Goal: Task Accomplishment & Management: Use online tool/utility

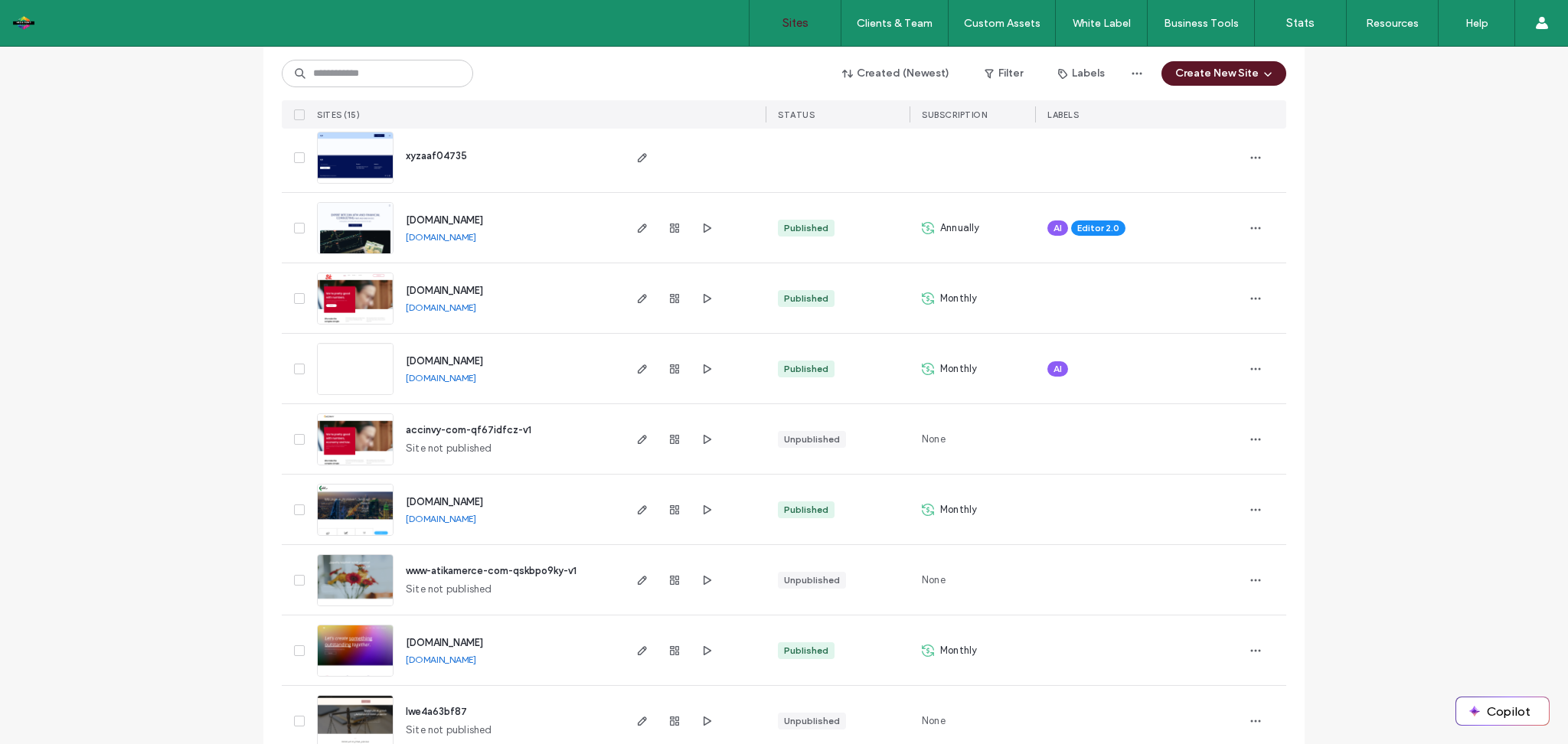
scroll to position [202, 0]
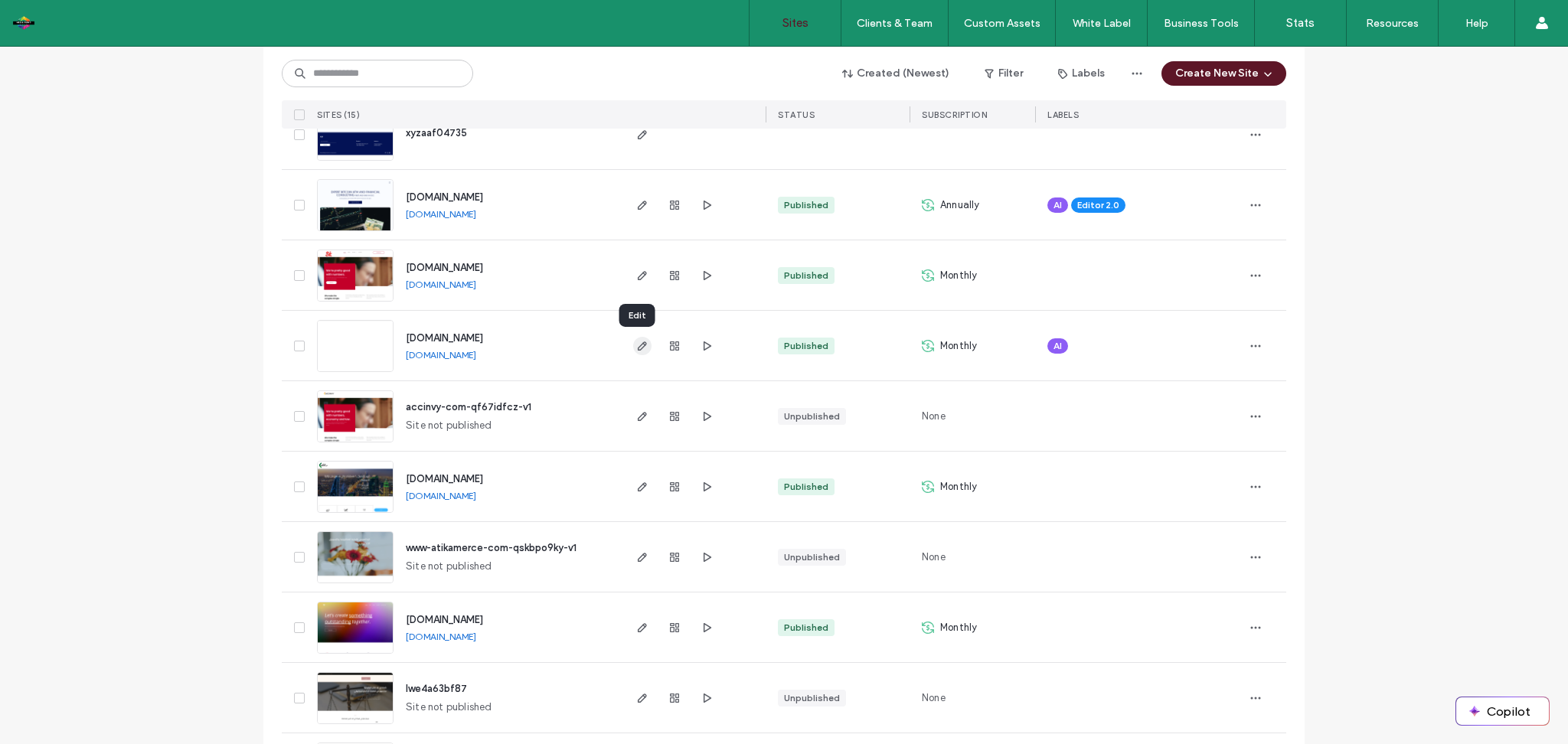
click at [639, 347] on icon "button" at bounding box center [642, 346] width 12 height 12
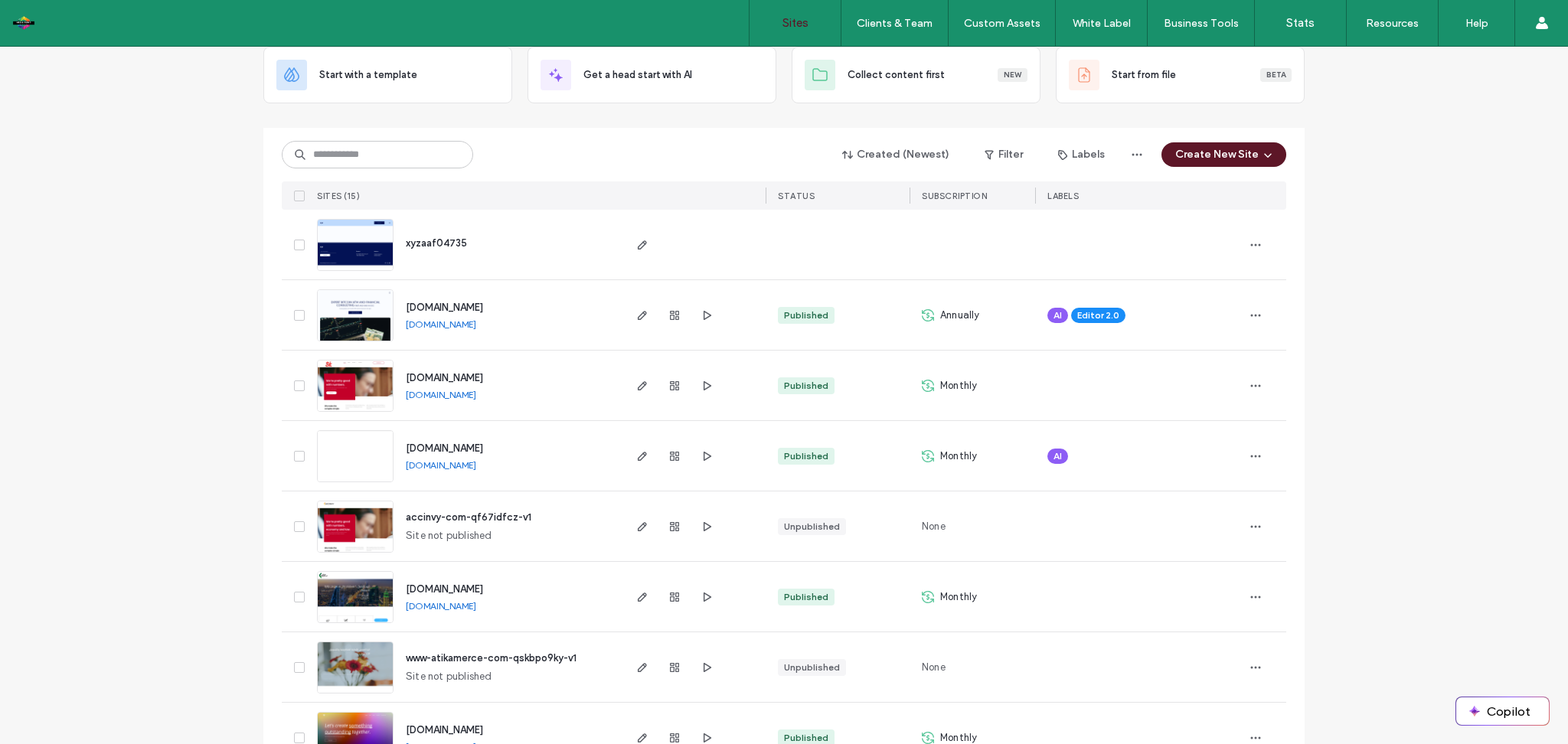
scroll to position [149, 0]
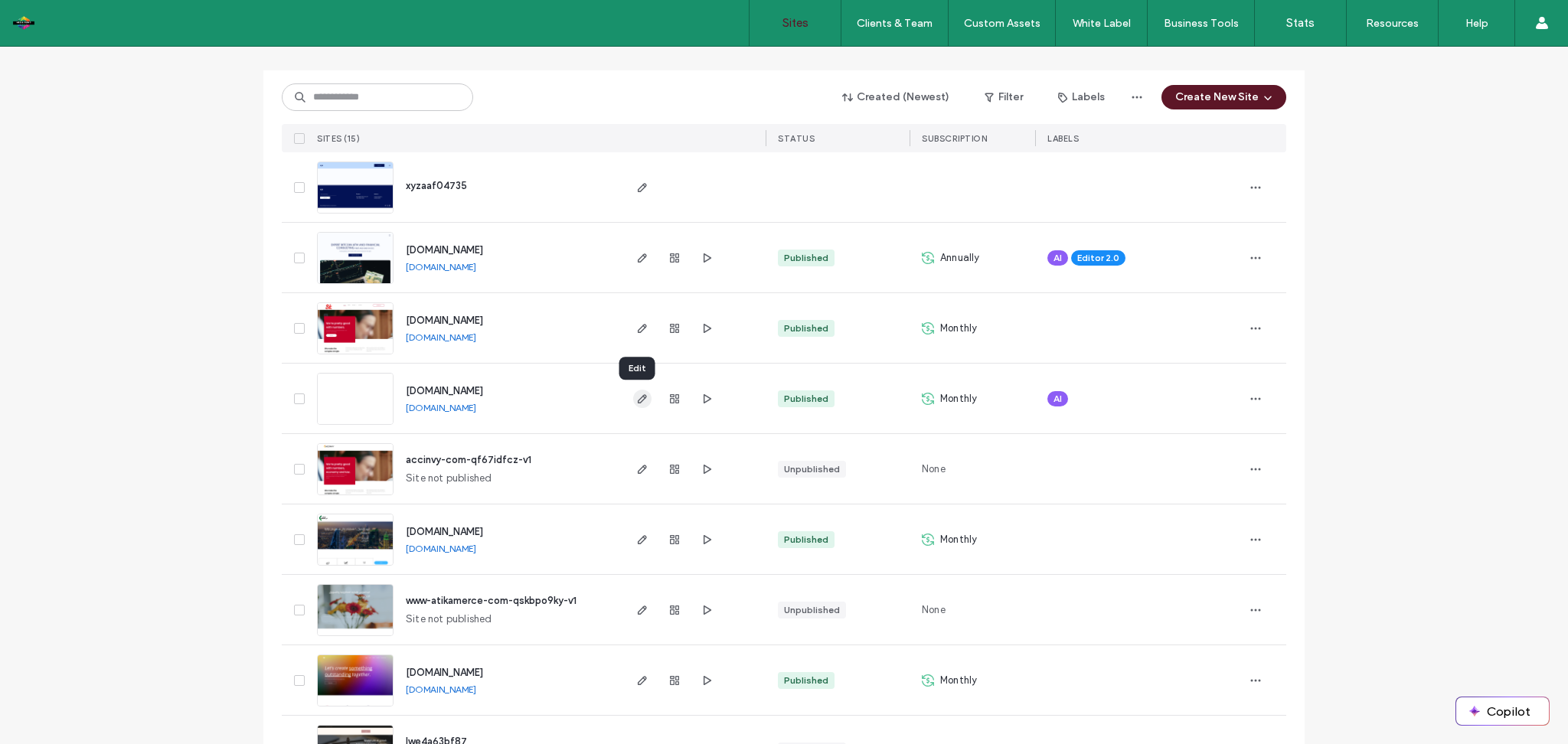
click at [638, 402] on use "button" at bounding box center [642, 399] width 10 height 10
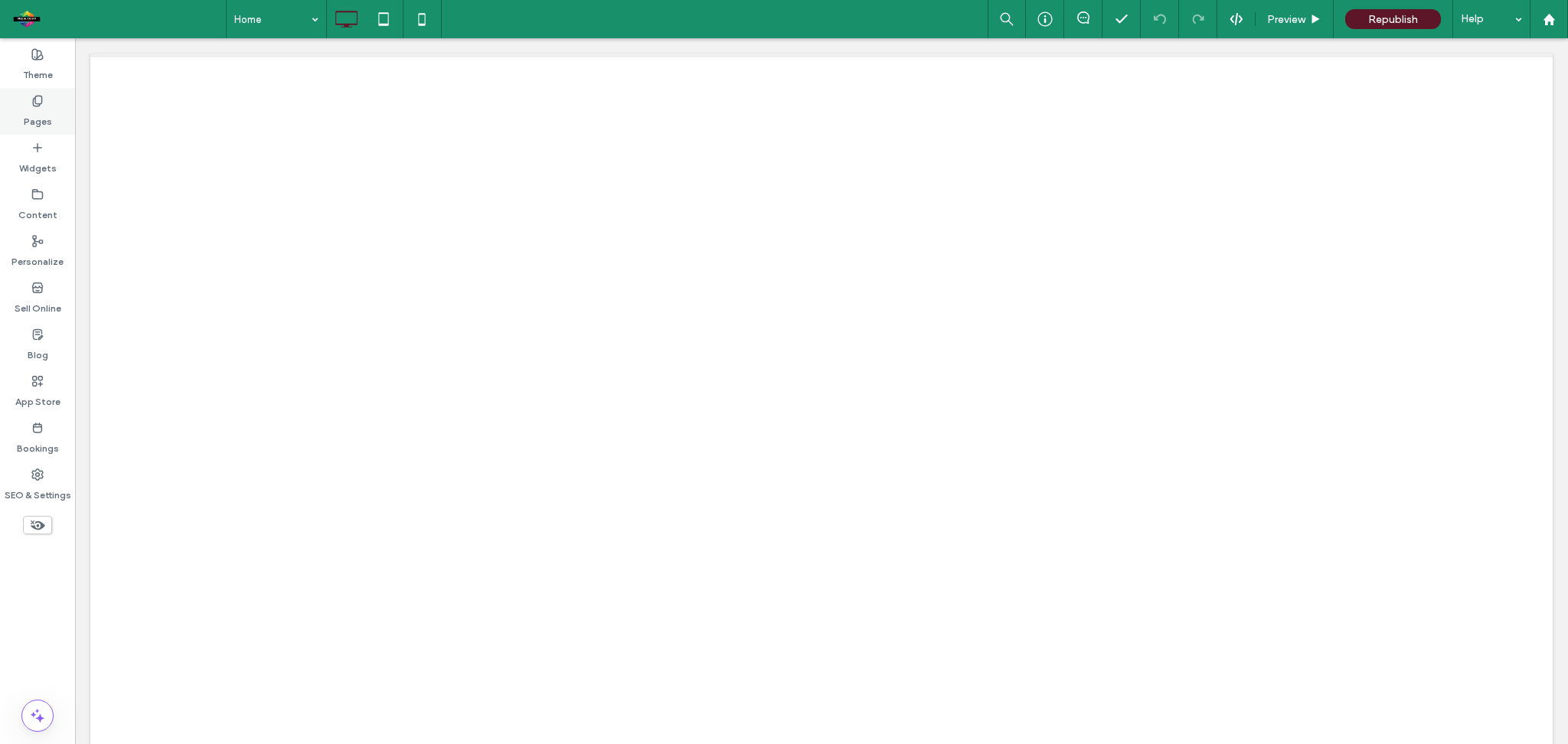
click at [40, 103] on use at bounding box center [37, 101] width 9 height 10
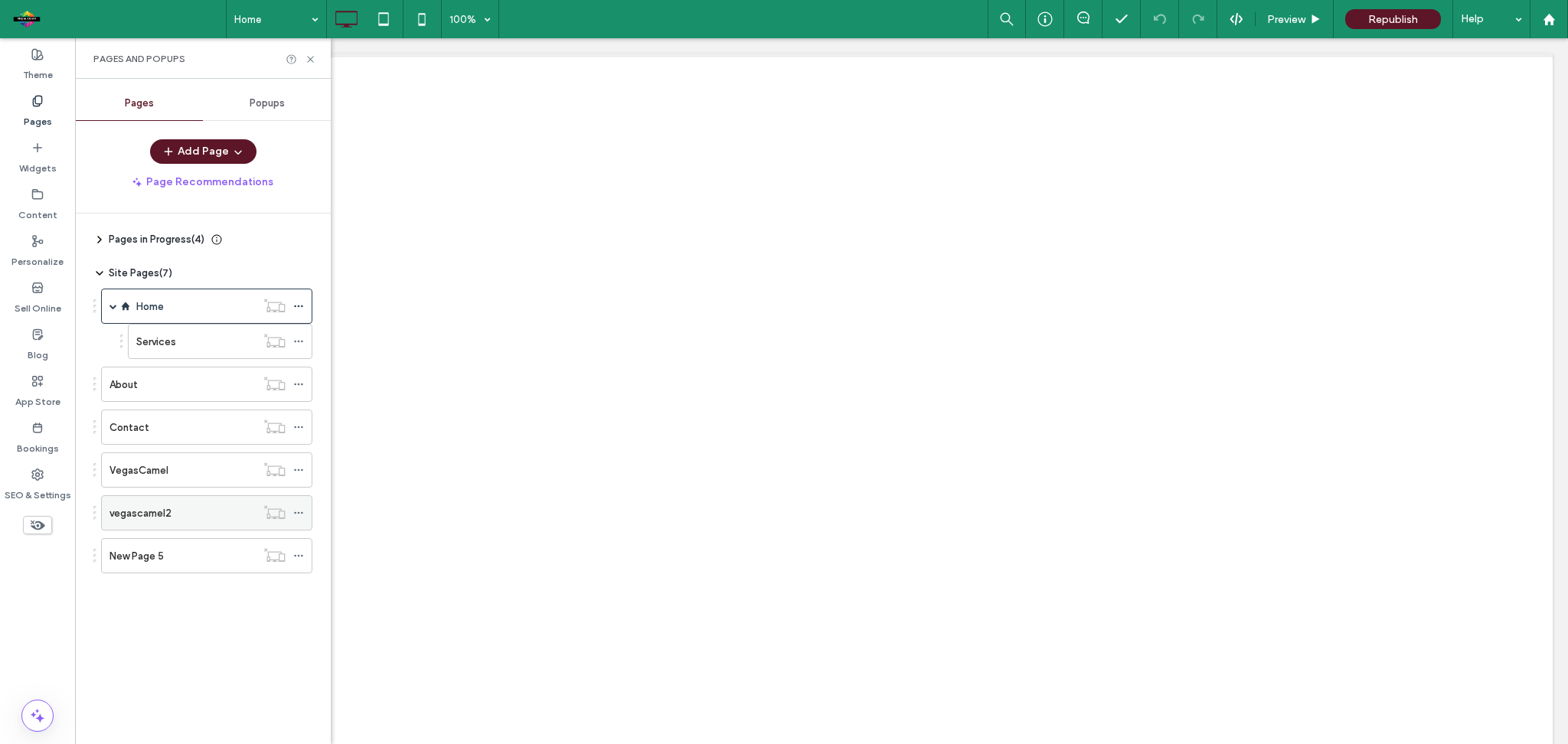
click at [193, 510] on div "vegascamel2" at bounding box center [182, 513] width 146 height 16
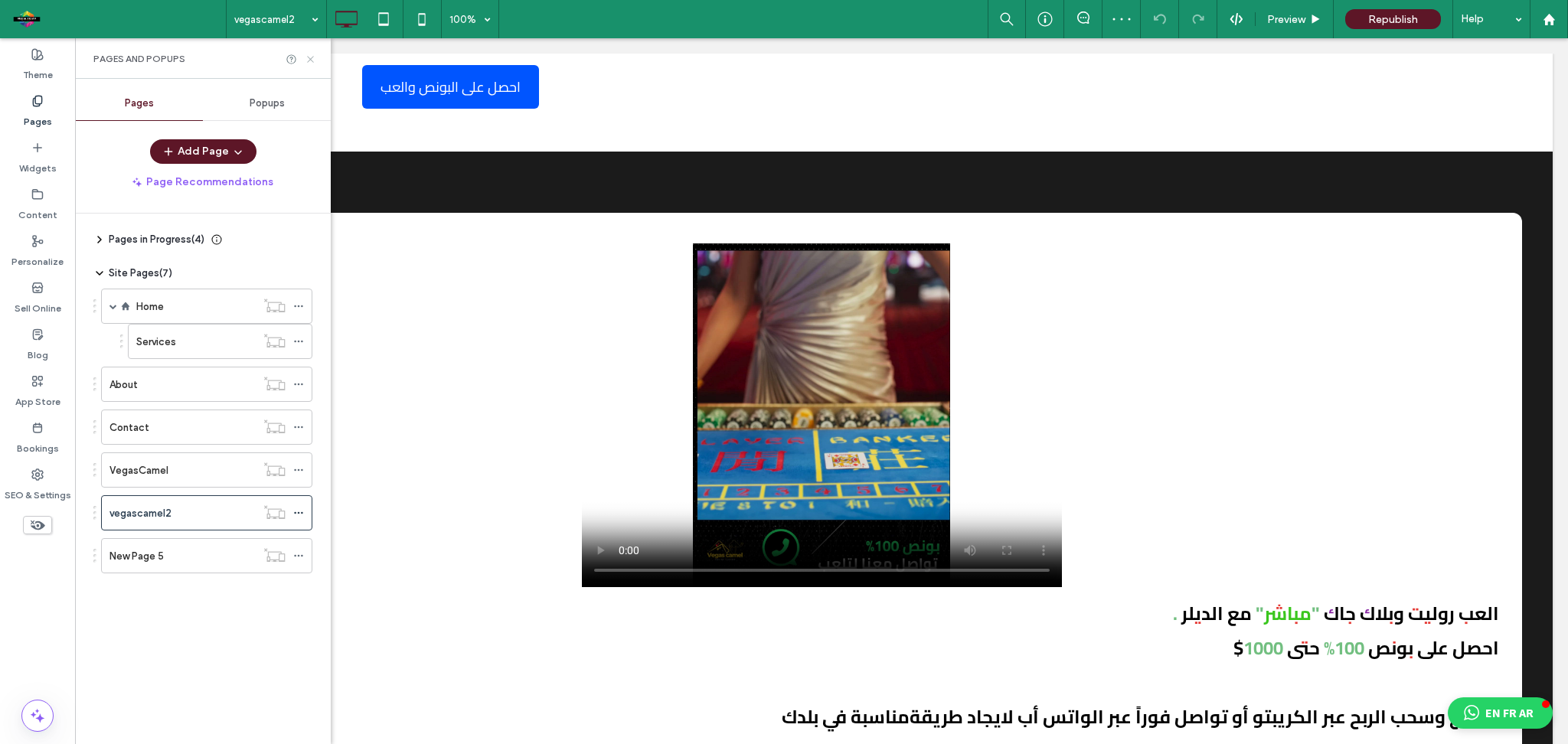
click at [311, 62] on icon at bounding box center [310, 59] width 11 height 11
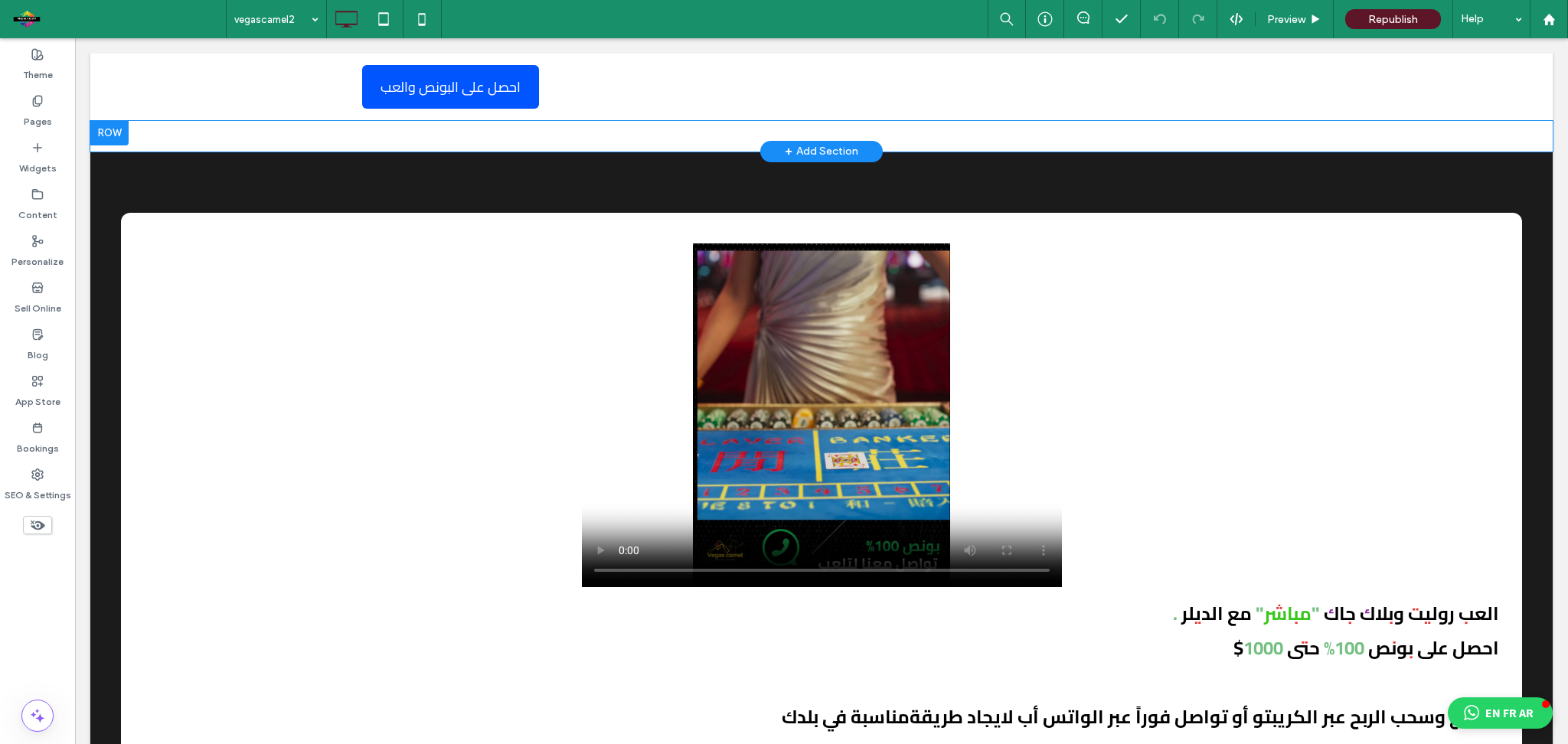
click at [238, 134] on div "Panel only seen by widget owner Edit widget Views" at bounding box center [821, 137] width 1462 height 30
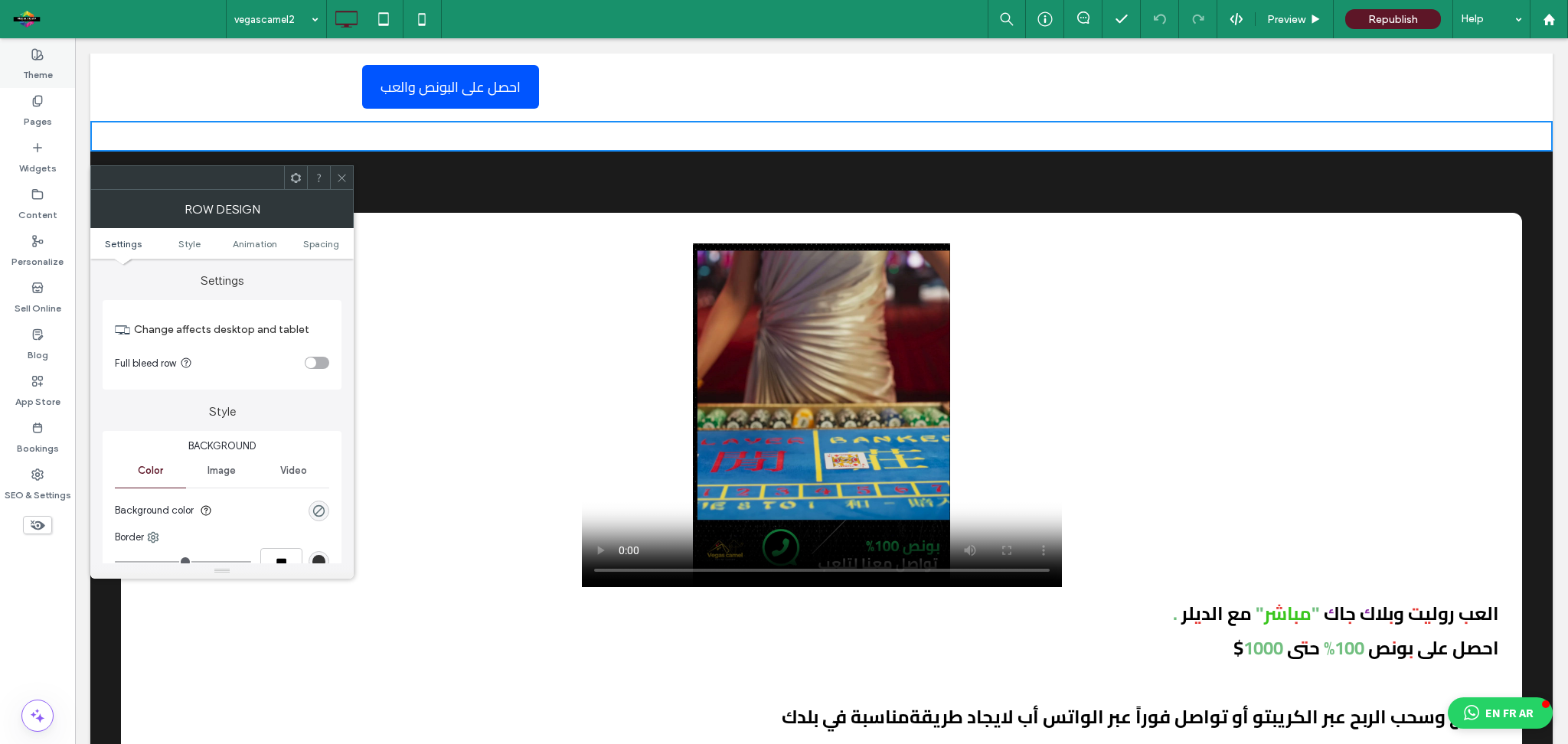
click at [38, 69] on label "Theme" at bounding box center [38, 71] width 30 height 22
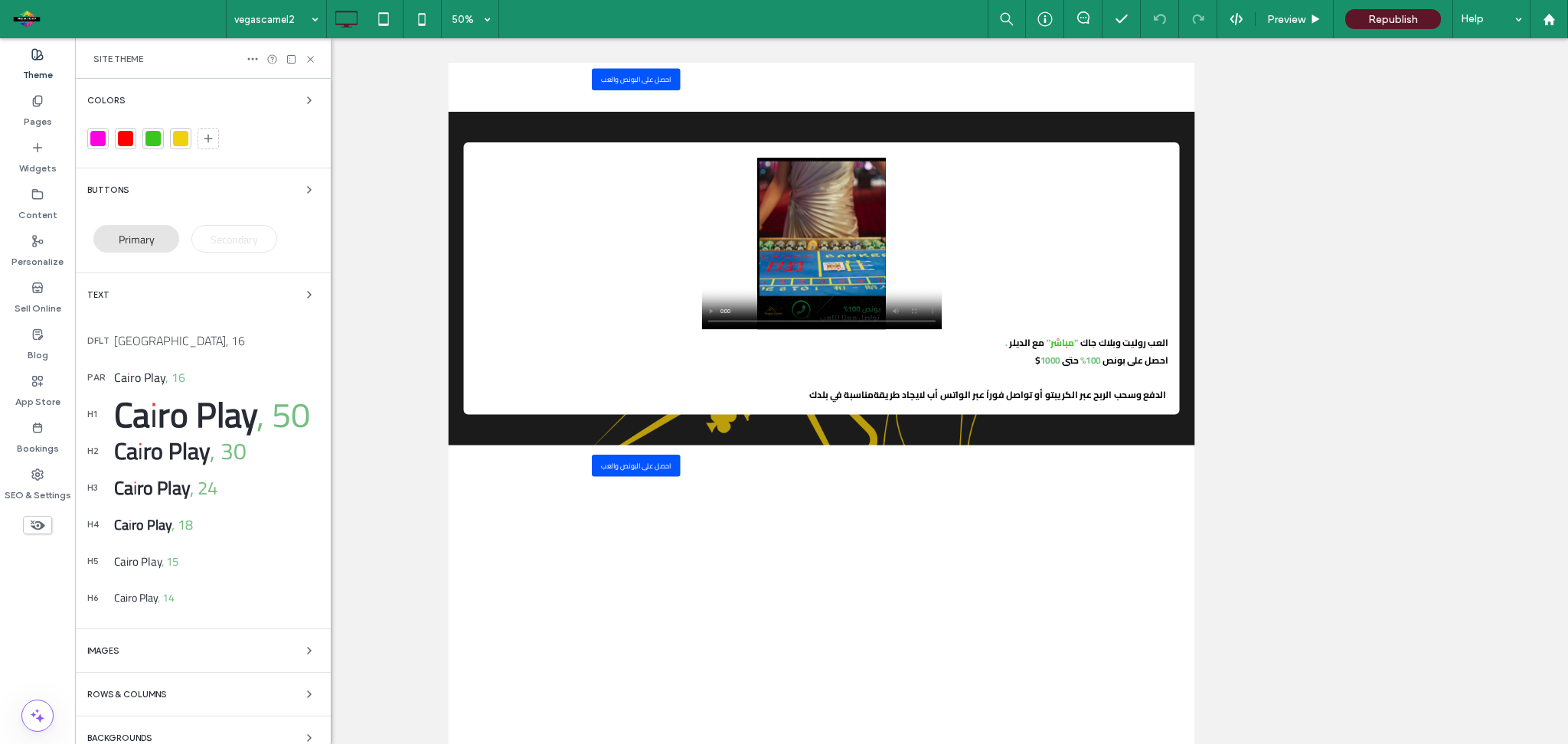
scroll to position [59, 0]
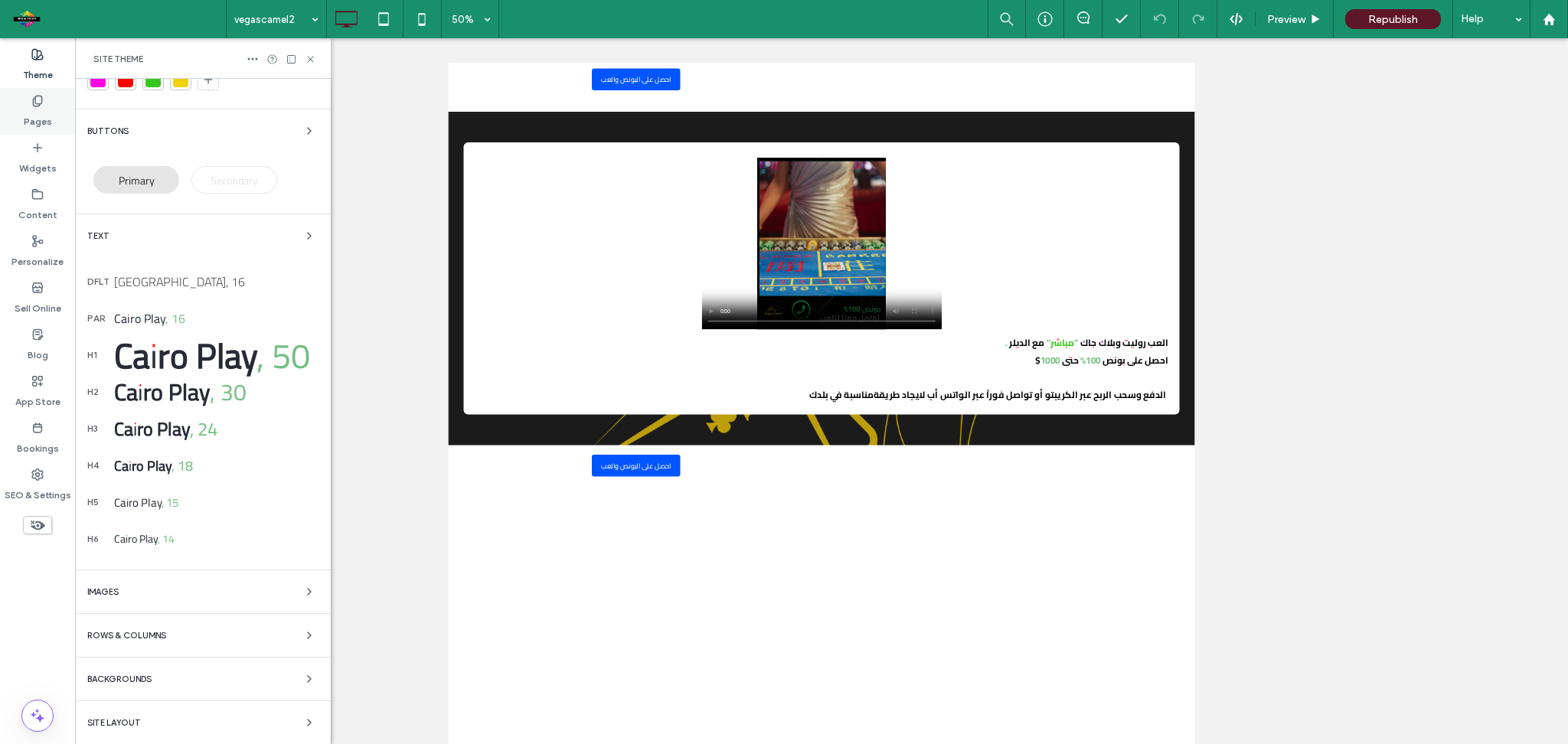
click at [45, 99] on div "Pages" at bounding box center [38, 111] width 75 height 47
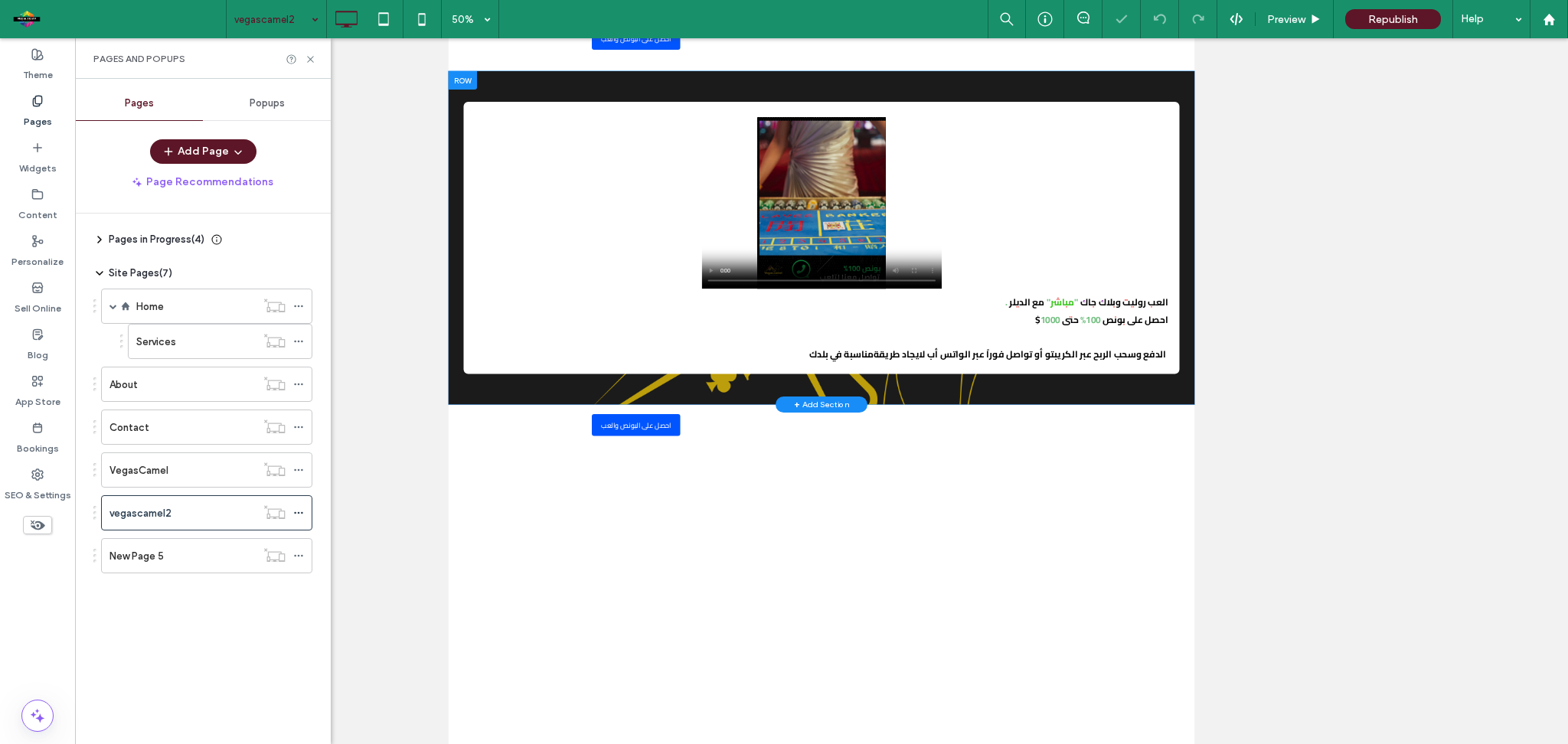
scroll to position [0, 0]
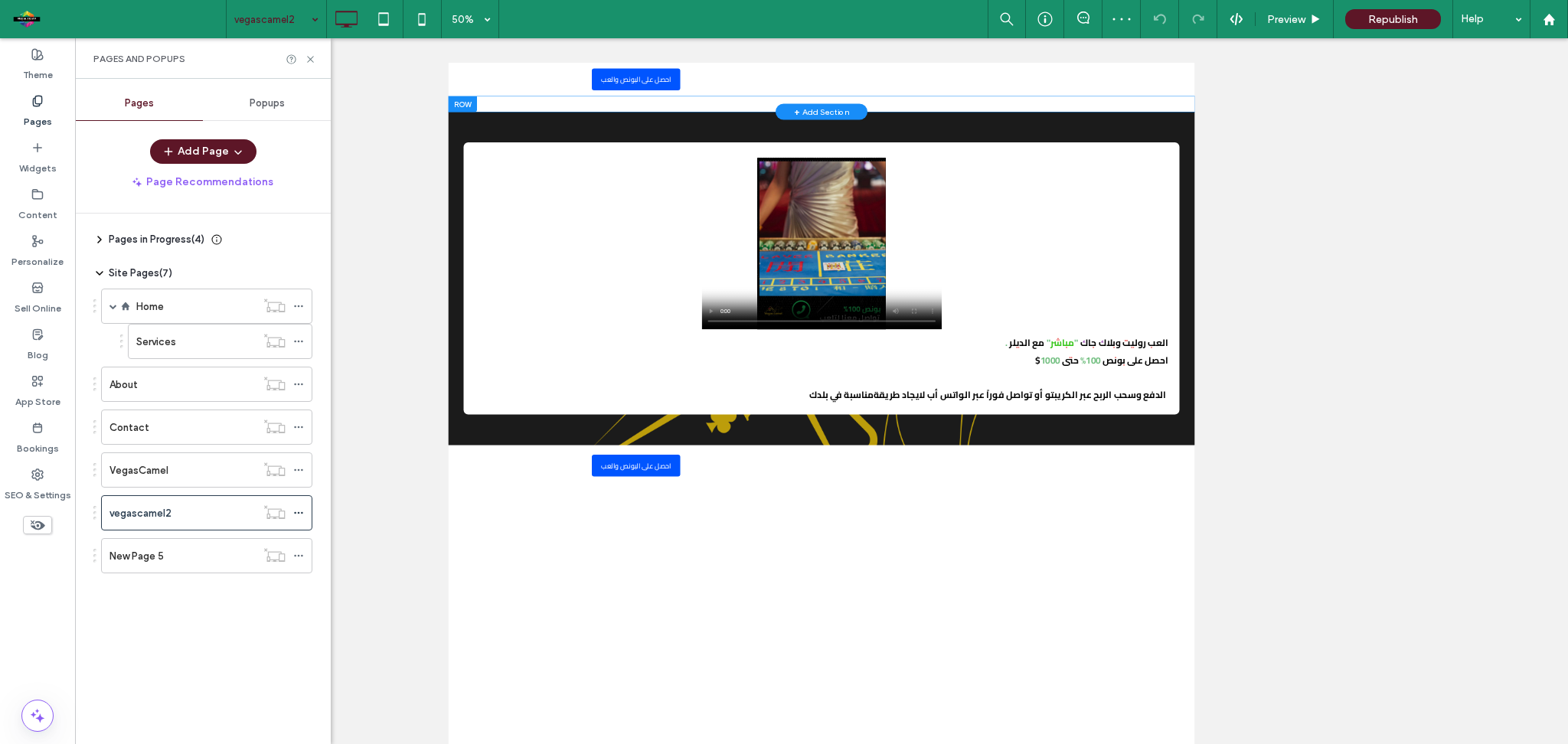
click at [591, 130] on div "Panel only seen by widget owner Edit widget Views" at bounding box center [1194, 145] width 1493 height 30
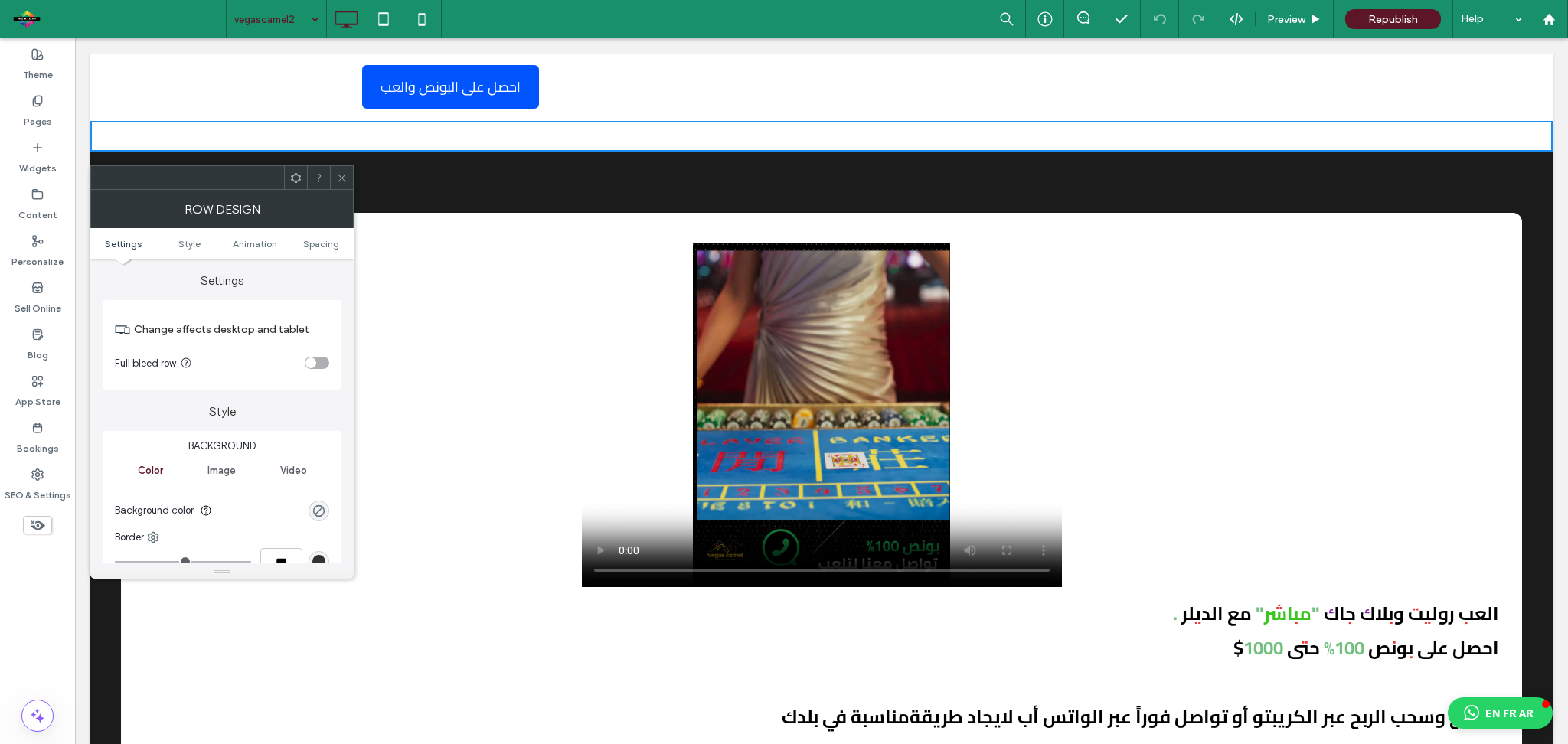
click at [343, 181] on icon at bounding box center [342, 178] width 11 height 11
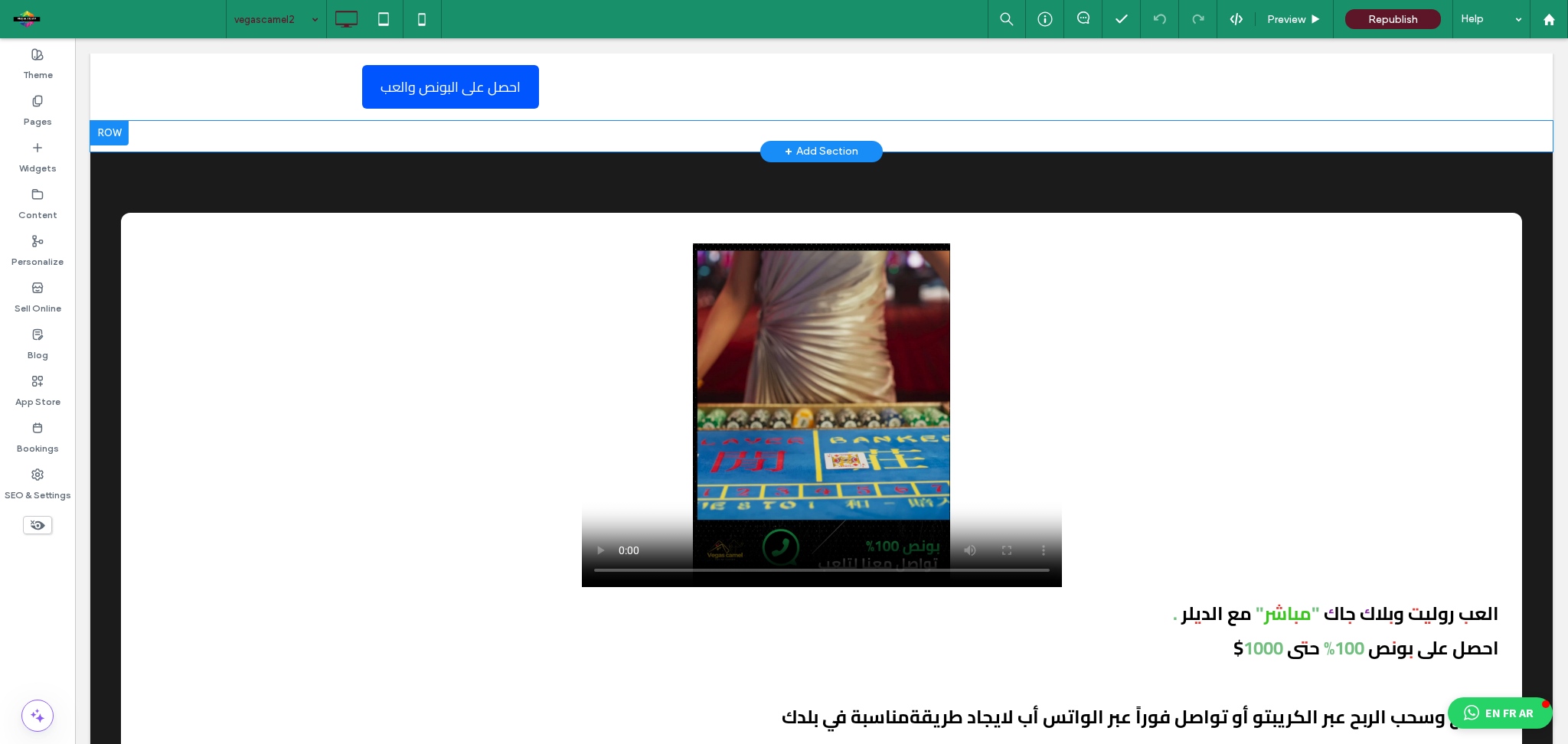
click at [216, 129] on div "Panel only seen by widget owner Edit widget Views" at bounding box center [821, 137] width 1462 height 30
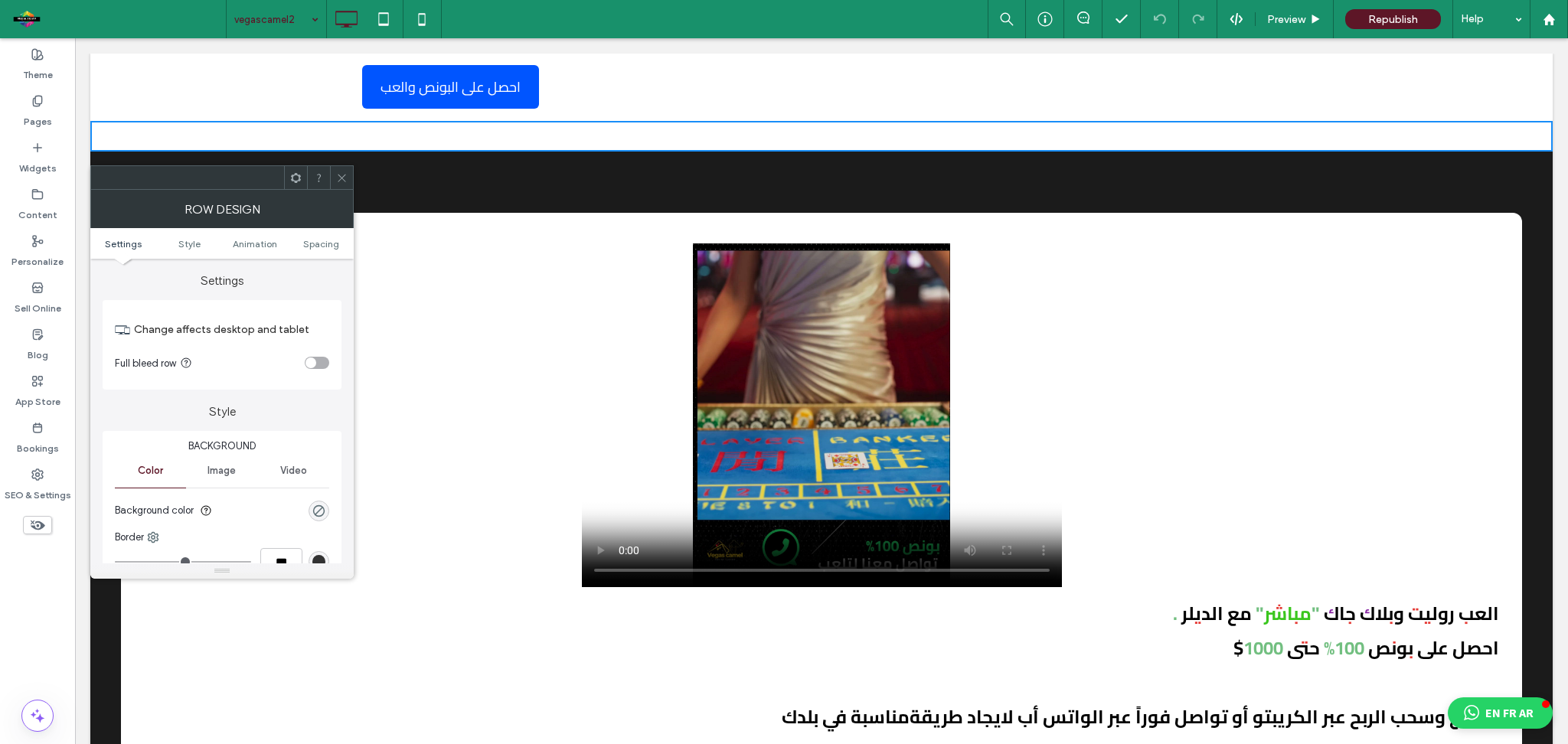
click at [351, 179] on div at bounding box center [341, 177] width 23 height 23
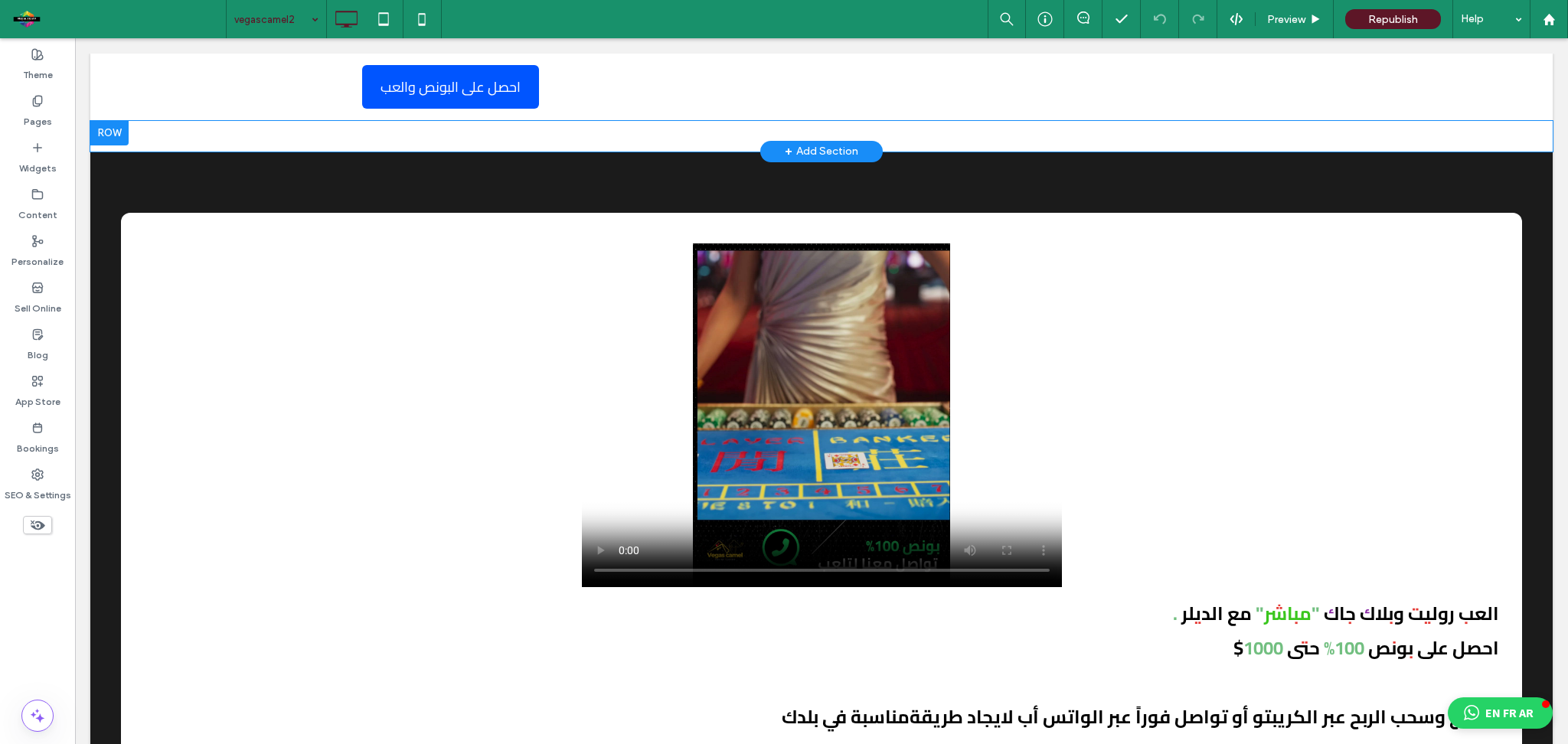
click at [117, 134] on div at bounding box center [109, 133] width 38 height 25
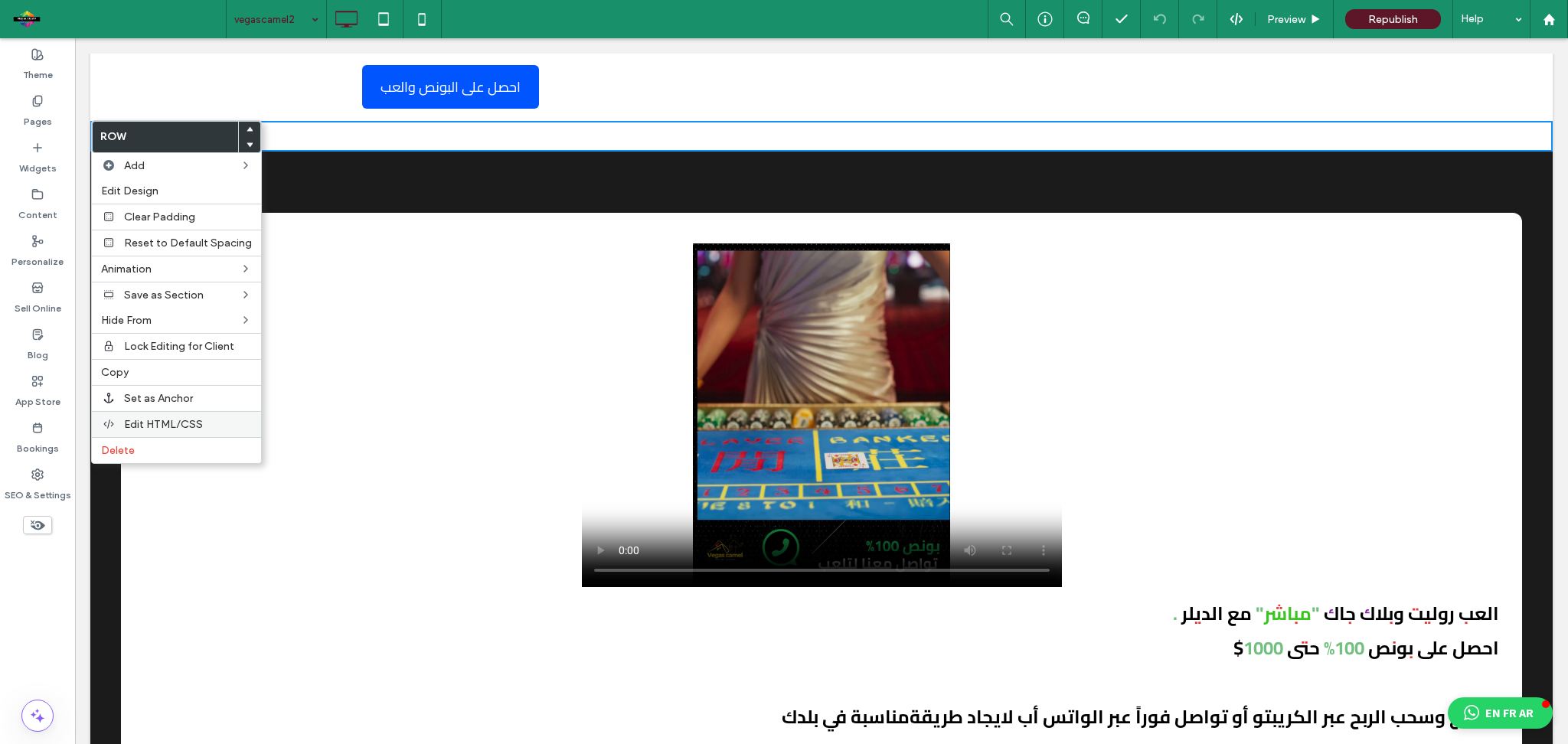
click at [165, 421] on span "Edit HTML/CSS" at bounding box center [163, 425] width 79 height 13
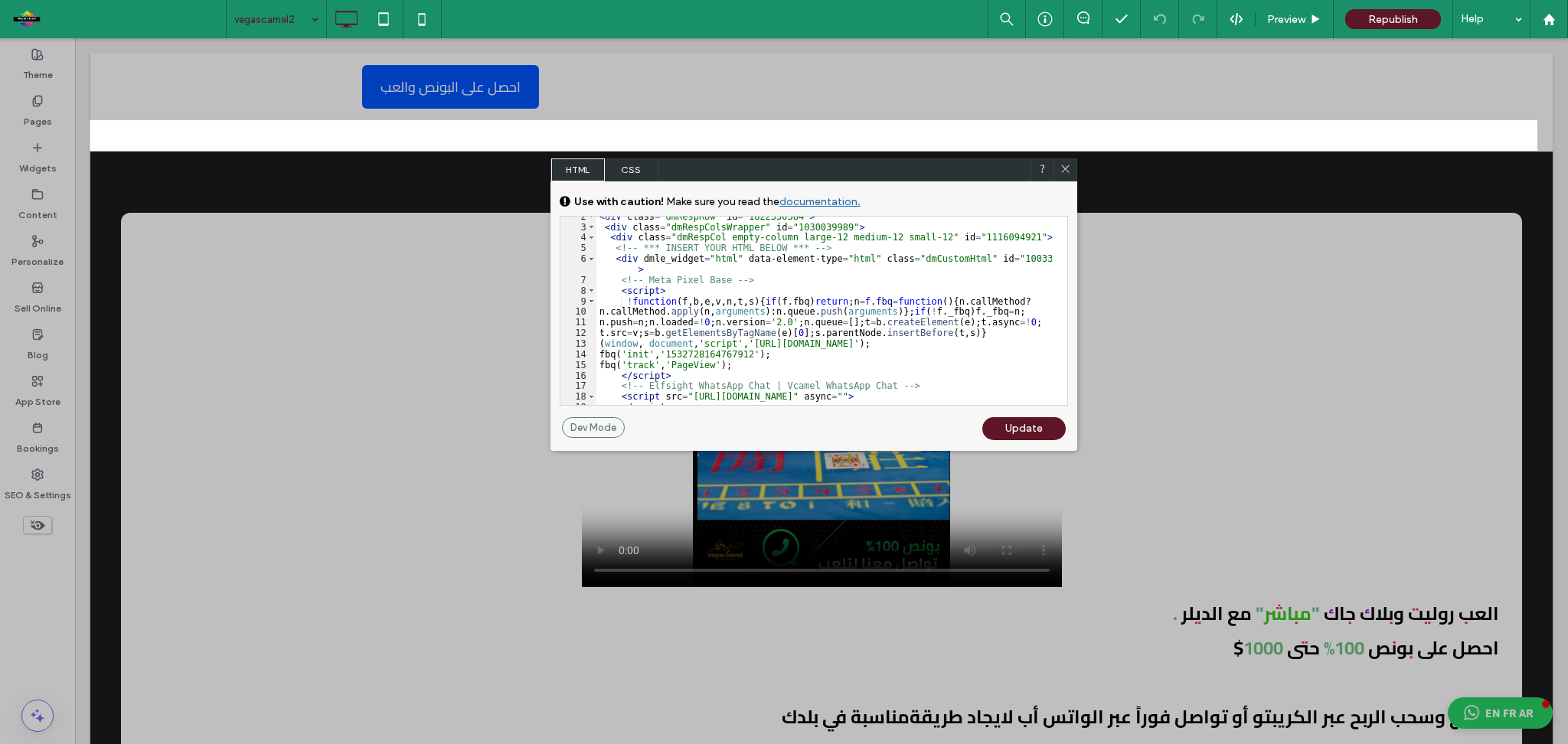
scroll to position [31, 0]
click at [666, 366] on div "< div class = "dmRespRow" id = "1822530384" > < div class = "dmRespColsWrapper"…" at bounding box center [823, 311] width 456 height 210
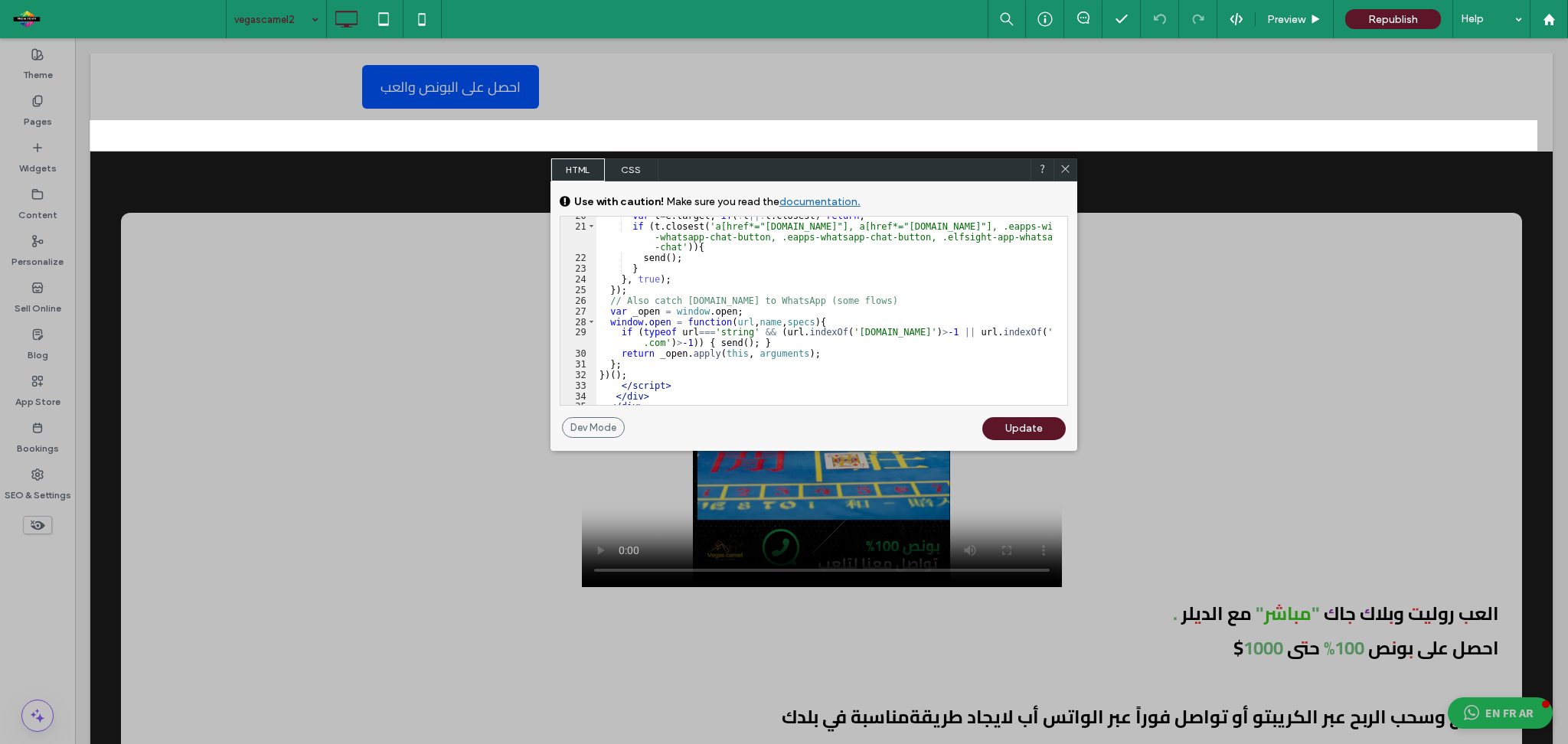
scroll to position [289, 0]
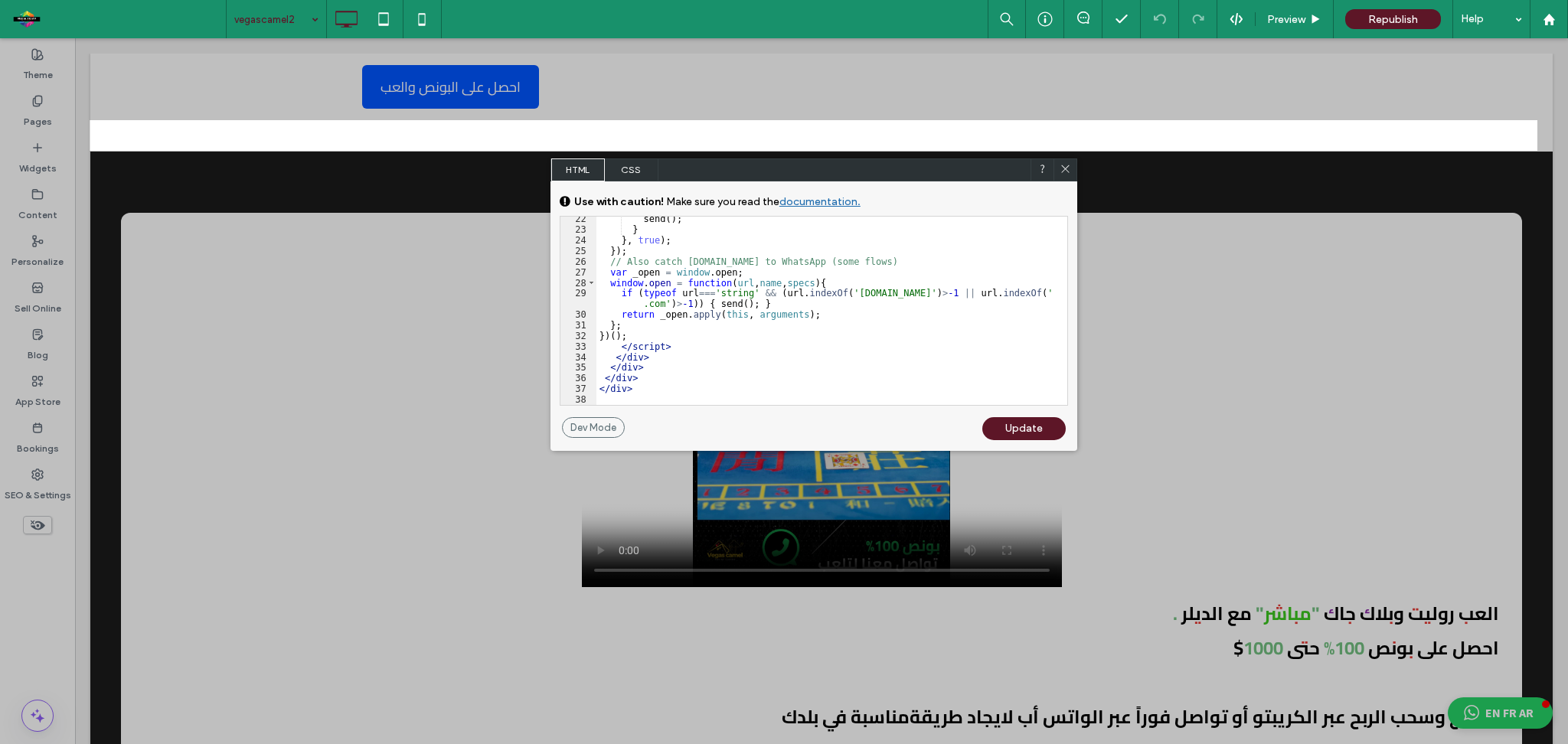
click at [1063, 169] on icon at bounding box center [1065, 168] width 11 height 11
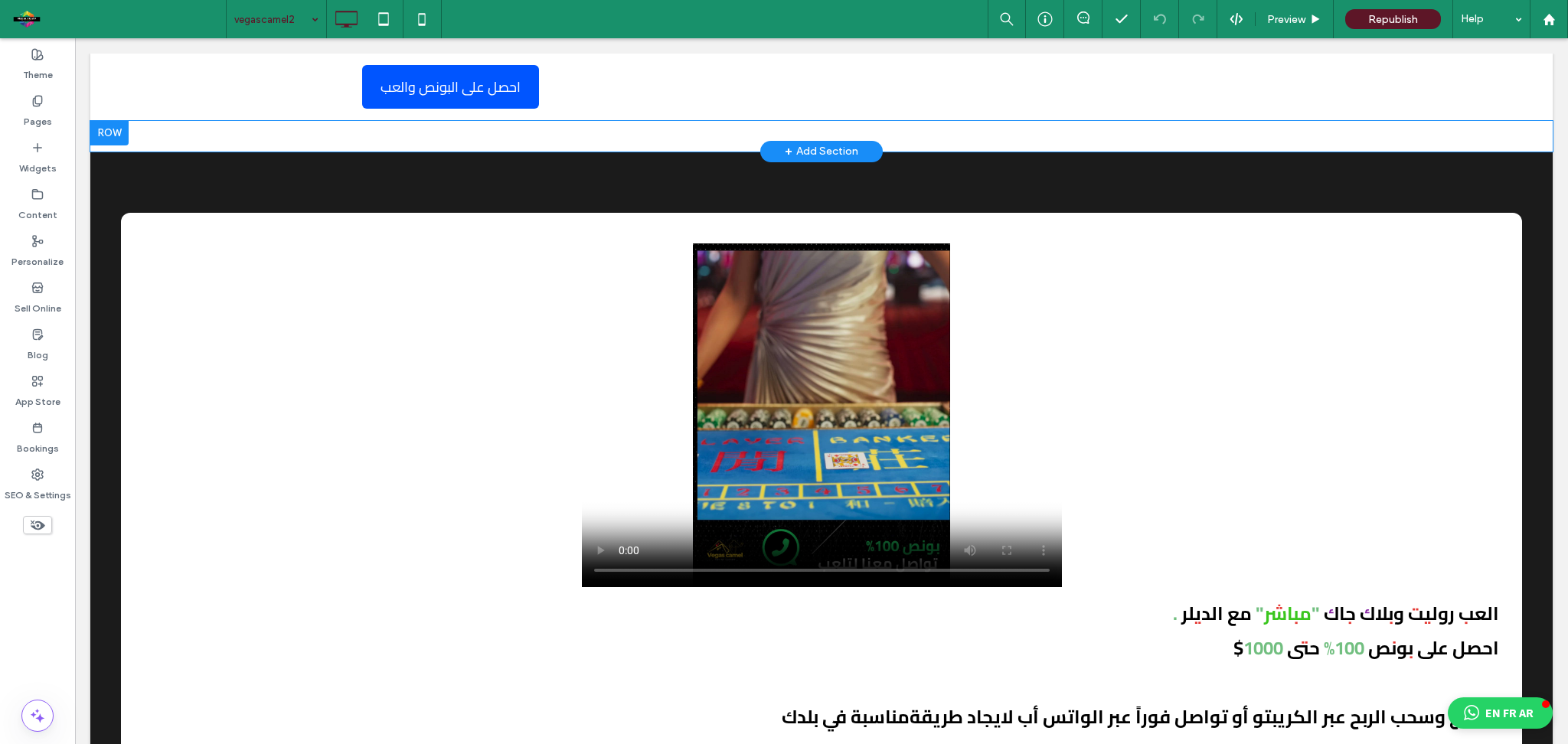
click at [115, 130] on div at bounding box center [109, 133] width 38 height 25
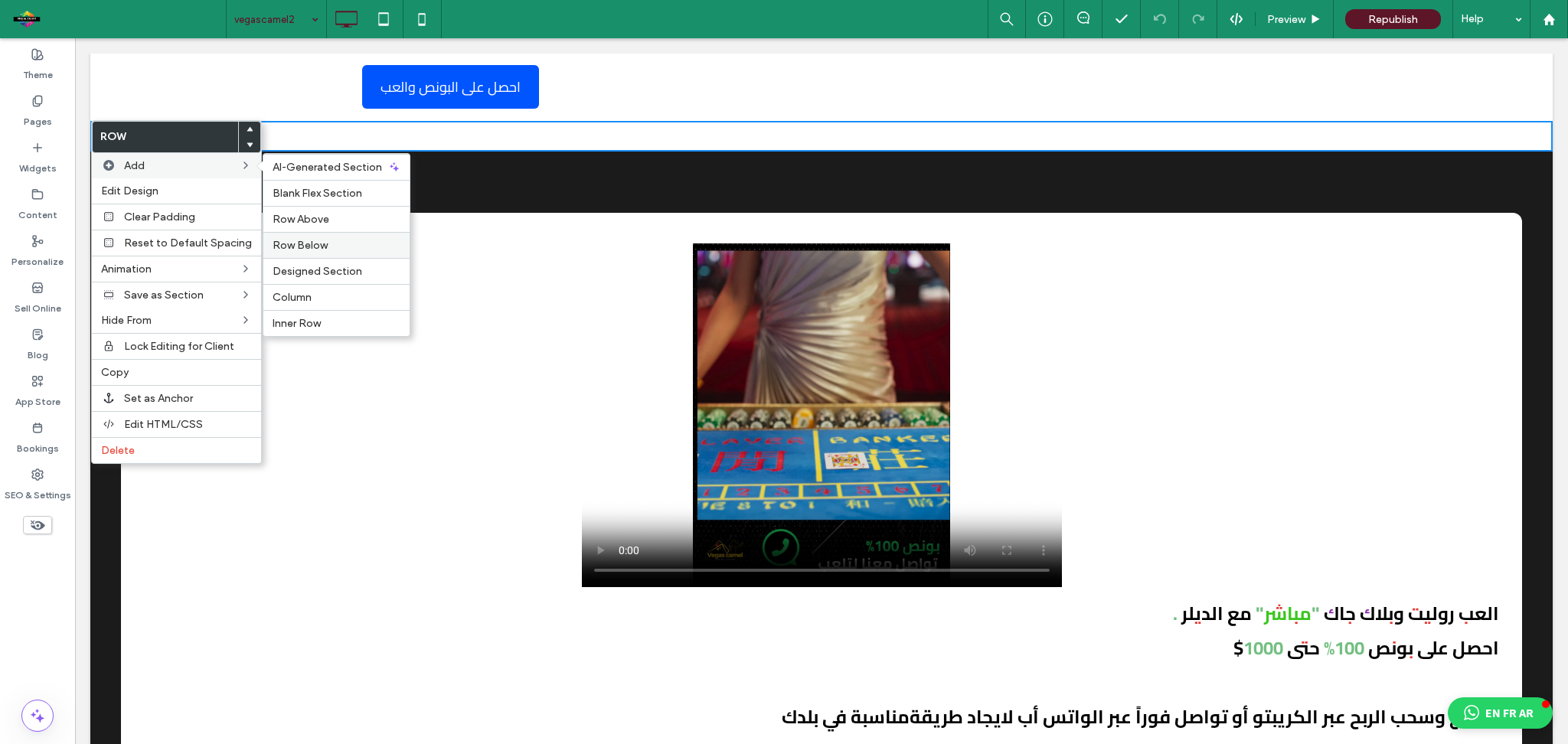
click at [328, 239] on label "Row Below" at bounding box center [336, 245] width 128 height 13
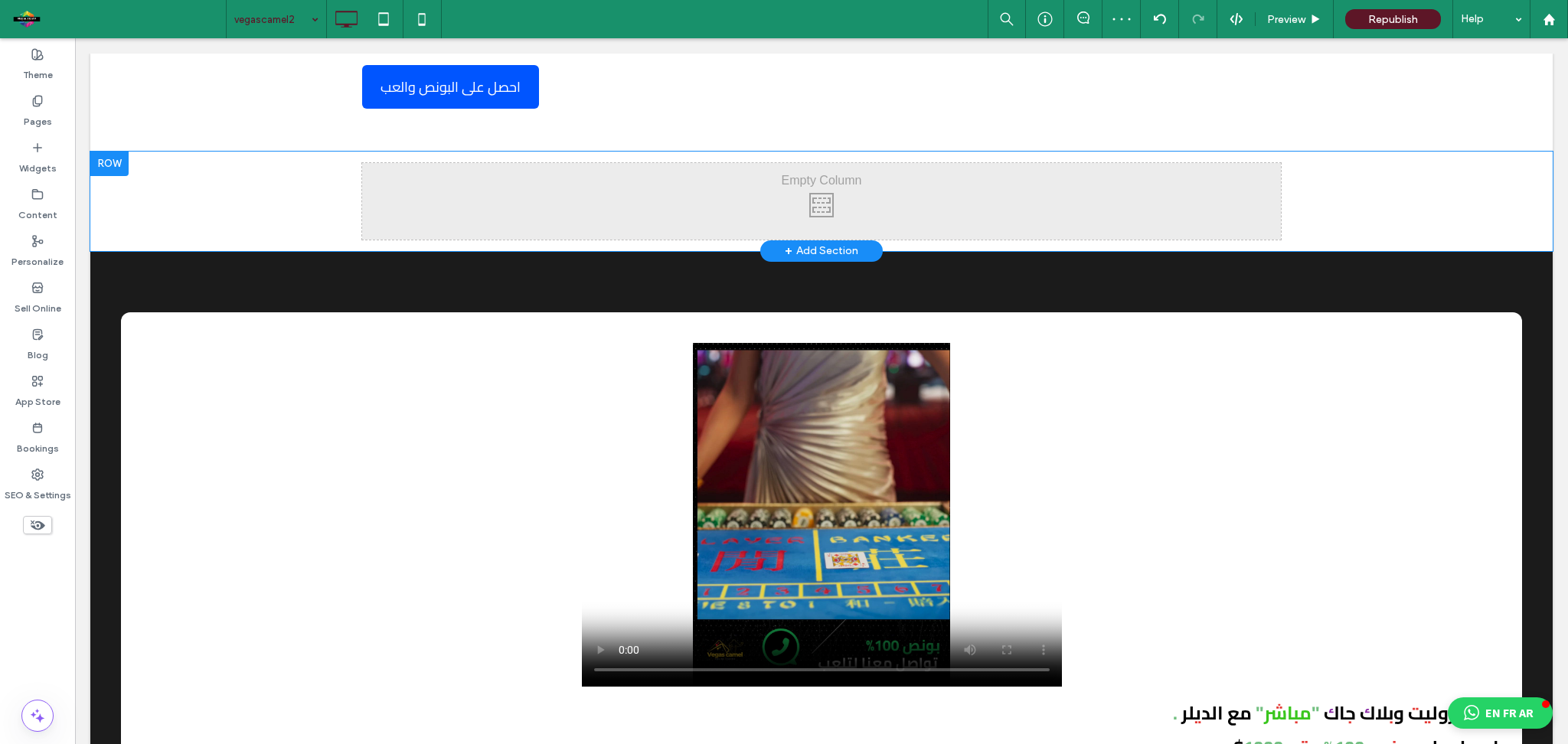
click at [606, 192] on div "Click To Paste Click To Paste" at bounding box center [821, 201] width 918 height 77
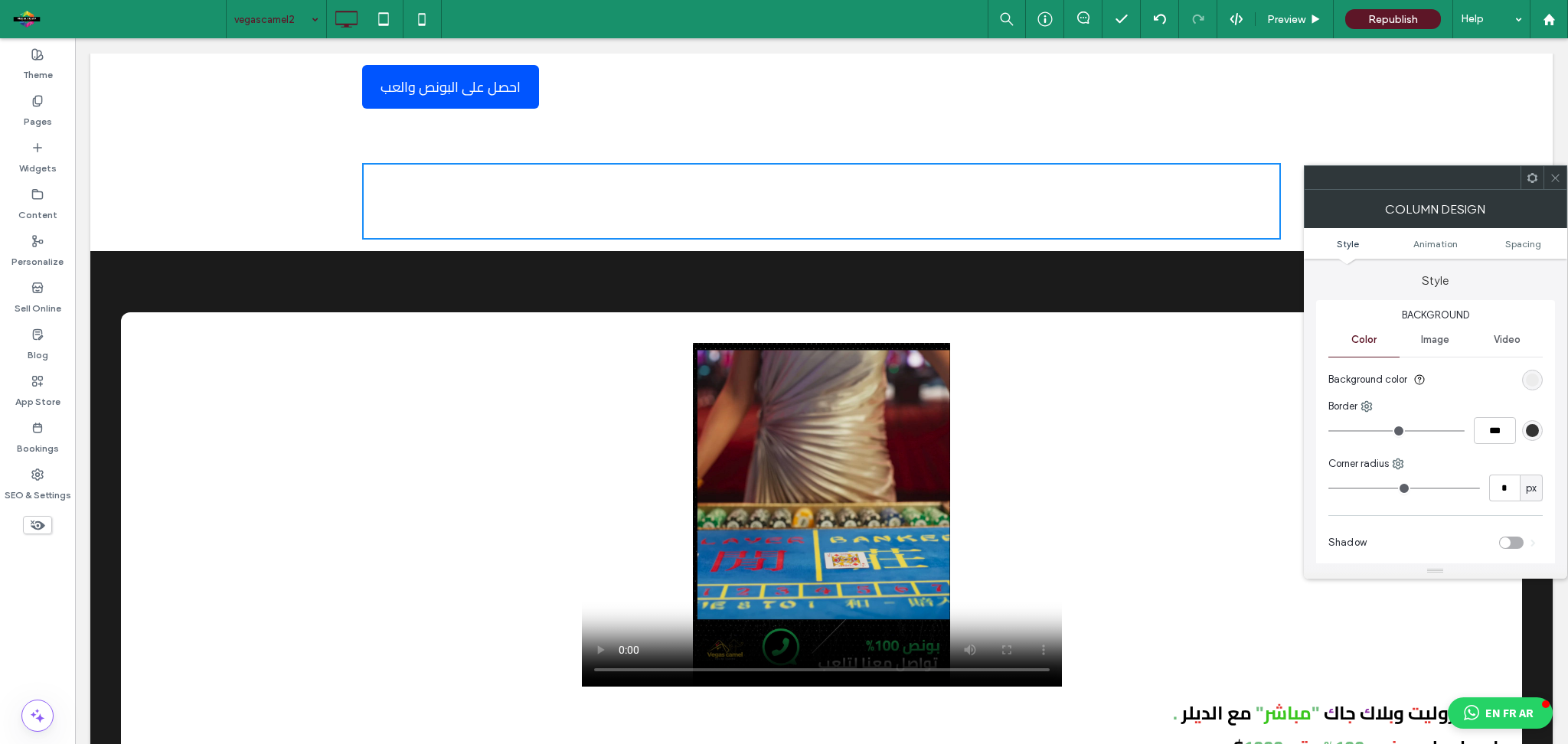
drag, startPoint x: 1553, startPoint y: 177, endPoint x: 891, endPoint y: 183, distance: 662.0
click at [1553, 177] on icon at bounding box center [1554, 178] width 11 height 11
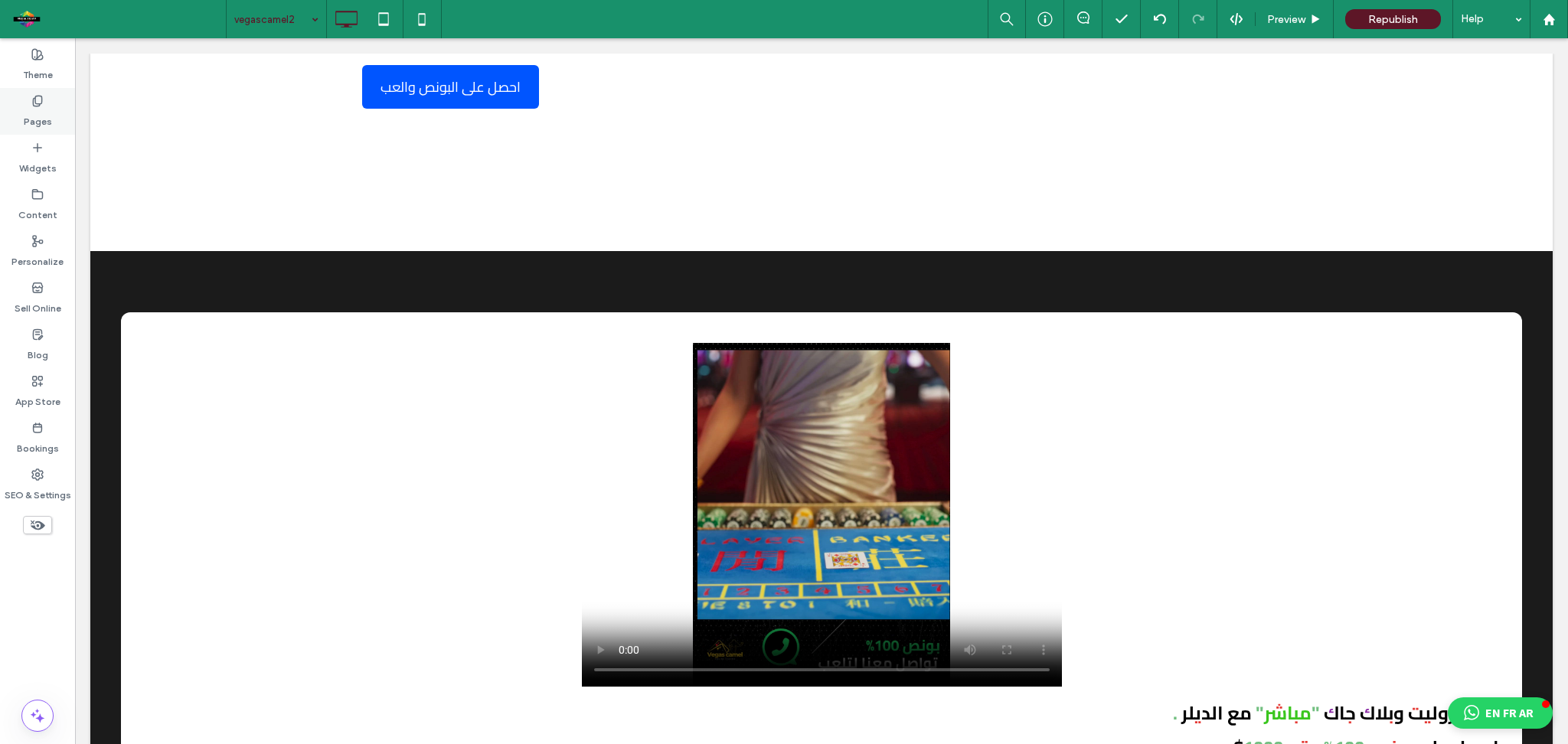
click at [45, 104] on div "Pages" at bounding box center [38, 111] width 75 height 47
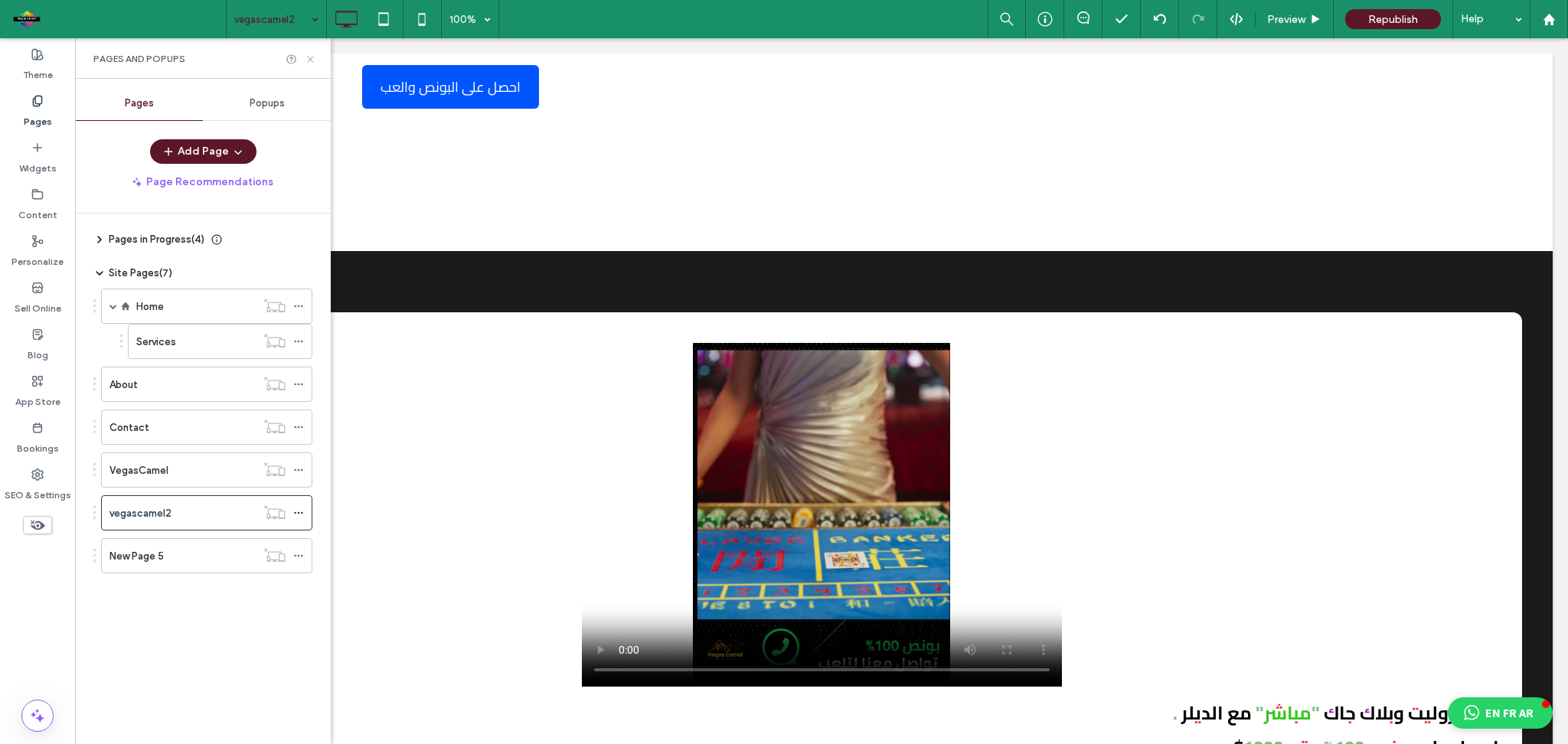
drag, startPoint x: 306, startPoint y: 58, endPoint x: 571, endPoint y: 89, distance: 266.8
click at [306, 58] on icon at bounding box center [310, 59] width 11 height 11
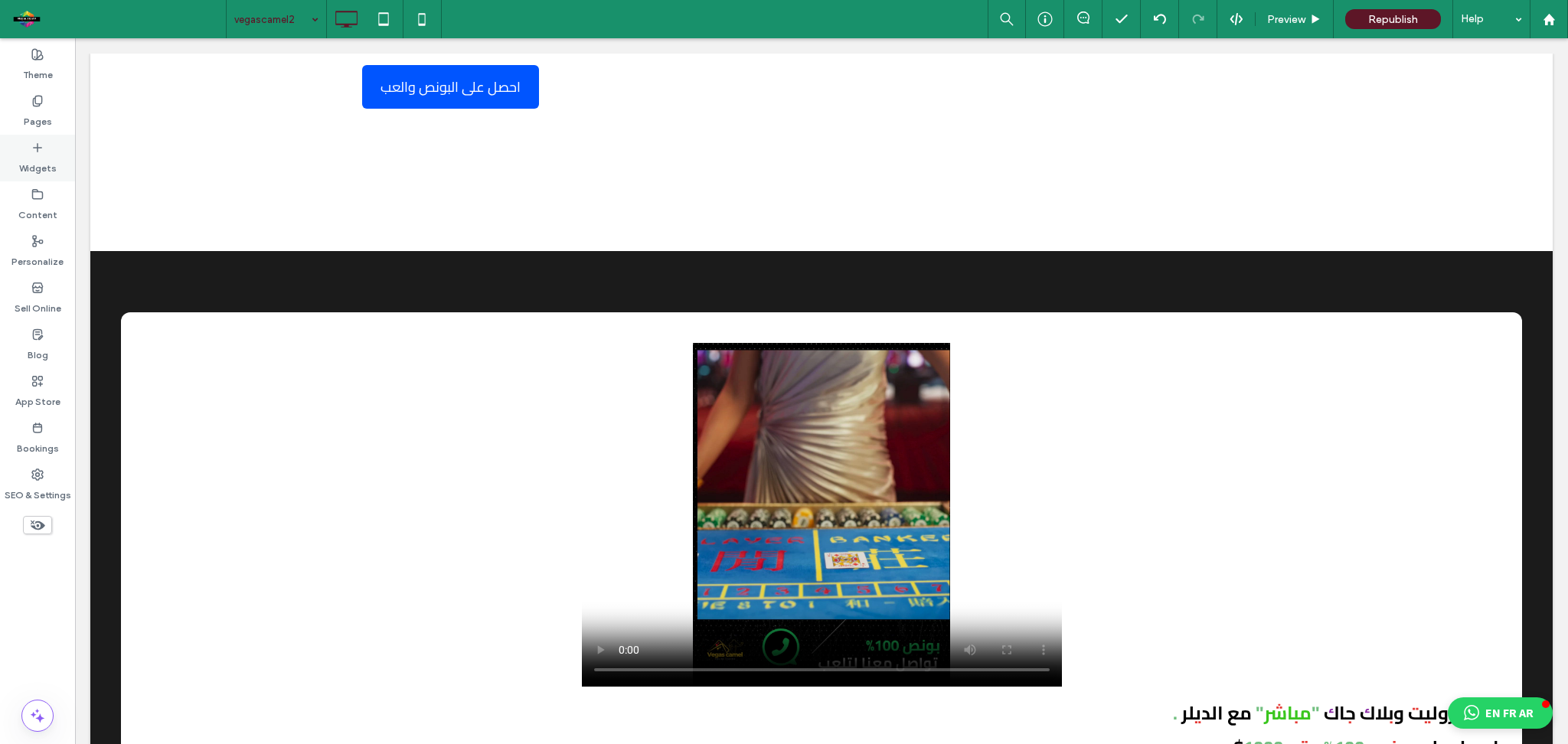
click at [37, 144] on icon at bounding box center [37, 147] width 12 height 12
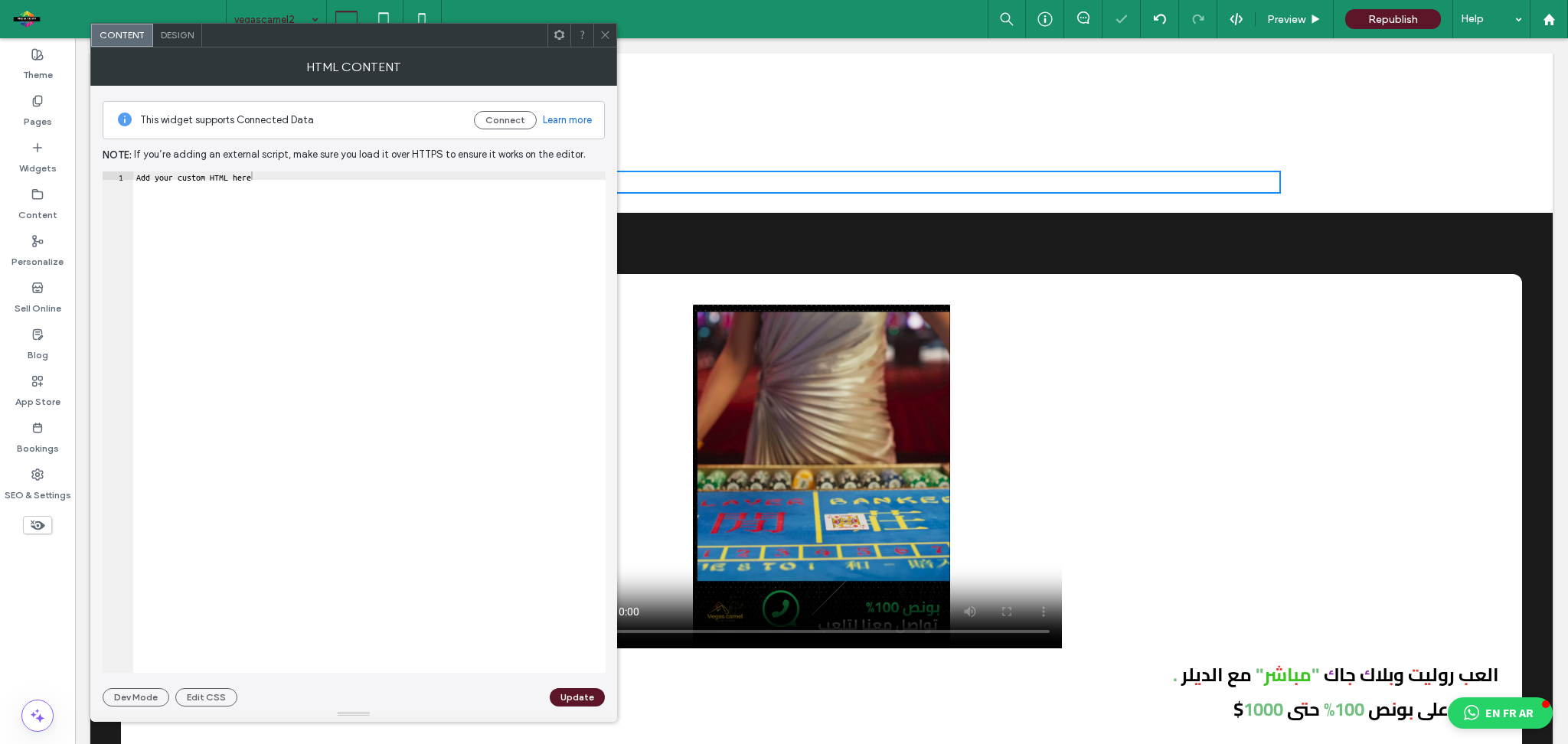
click at [233, 199] on div "Add your custom HTML here" at bounding box center [369, 431] width 472 height 519
click at [221, 200] on div at bounding box center [369, 431] width 472 height 519
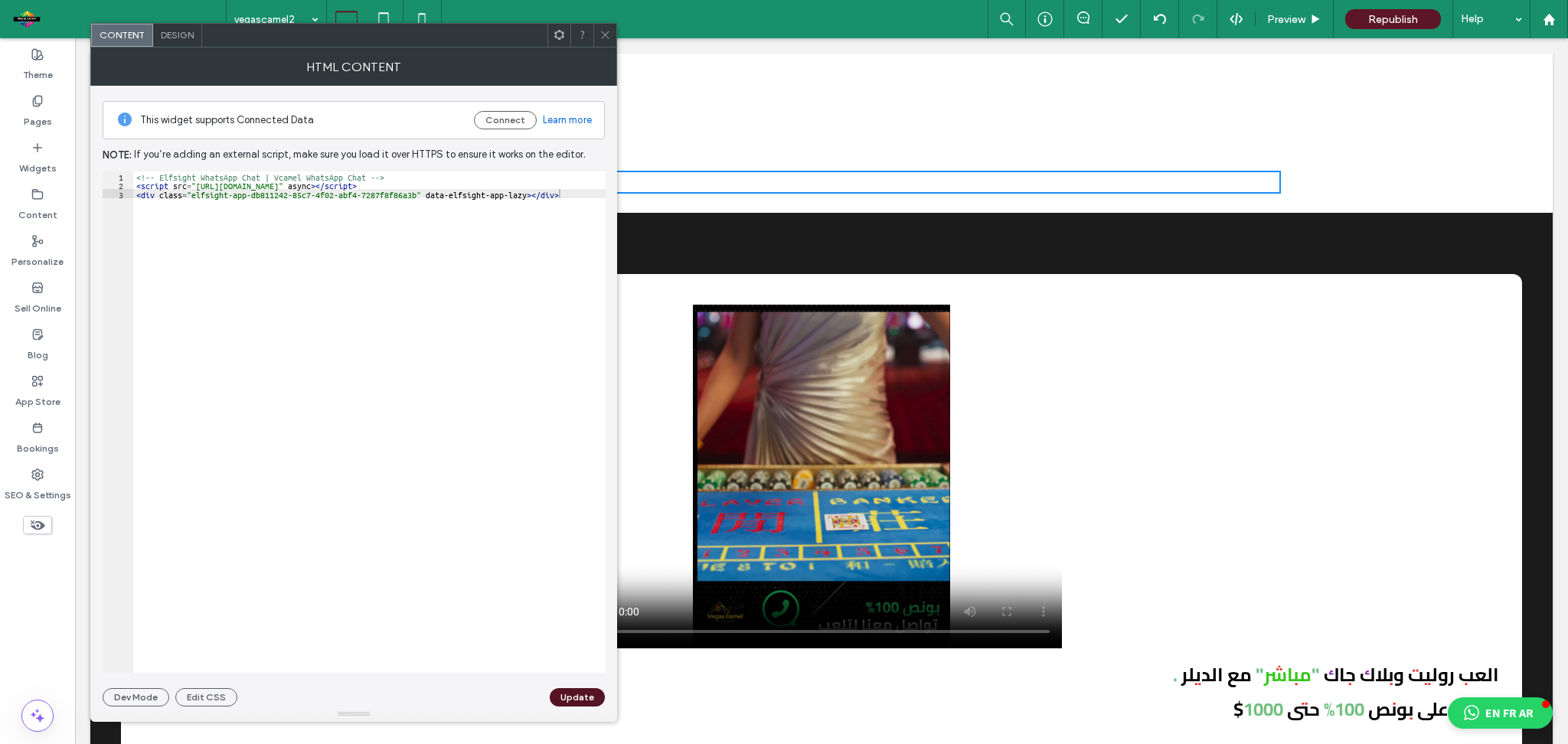
click at [588, 698] on button "Update" at bounding box center [577, 697] width 55 height 18
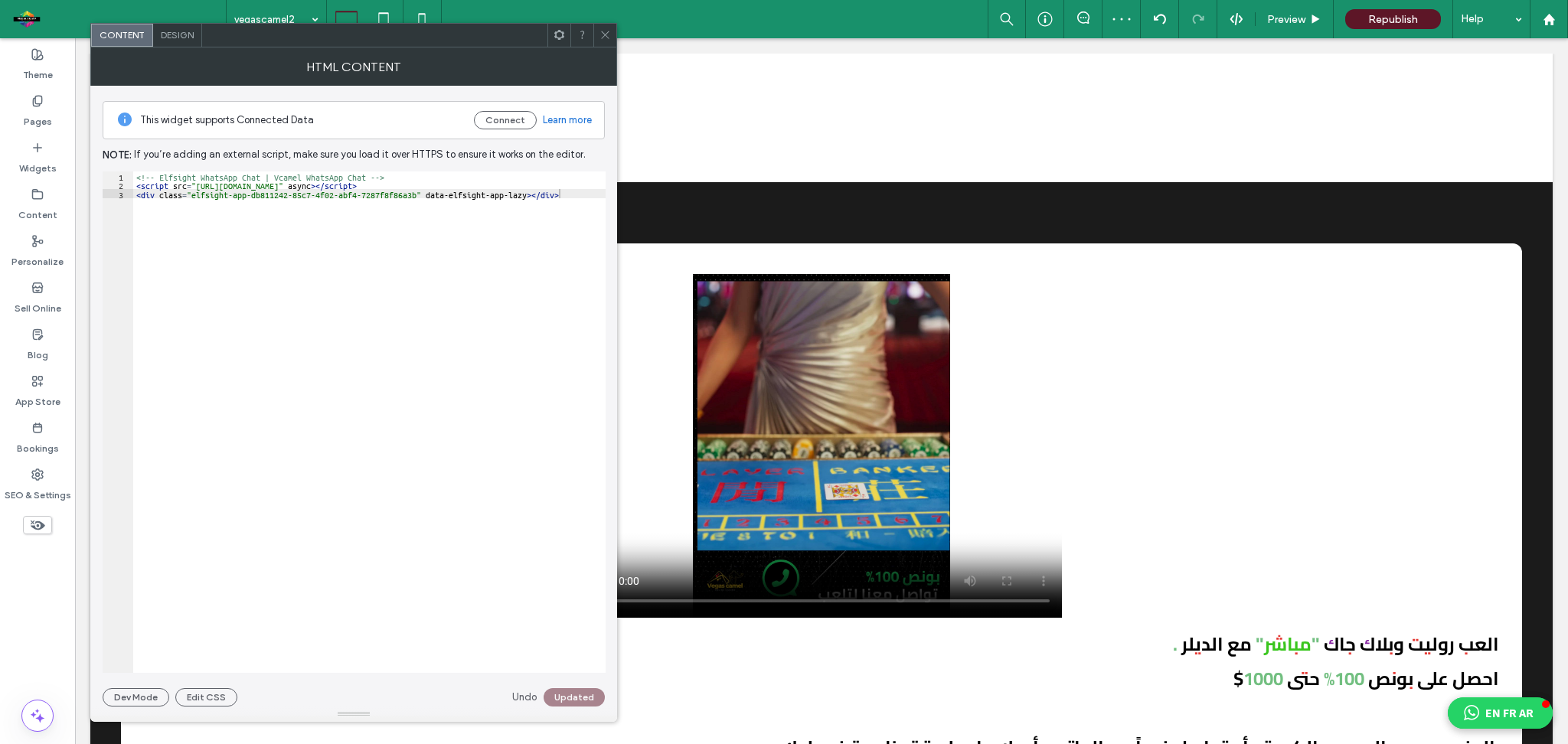
click at [605, 38] on icon at bounding box center [605, 34] width 11 height 11
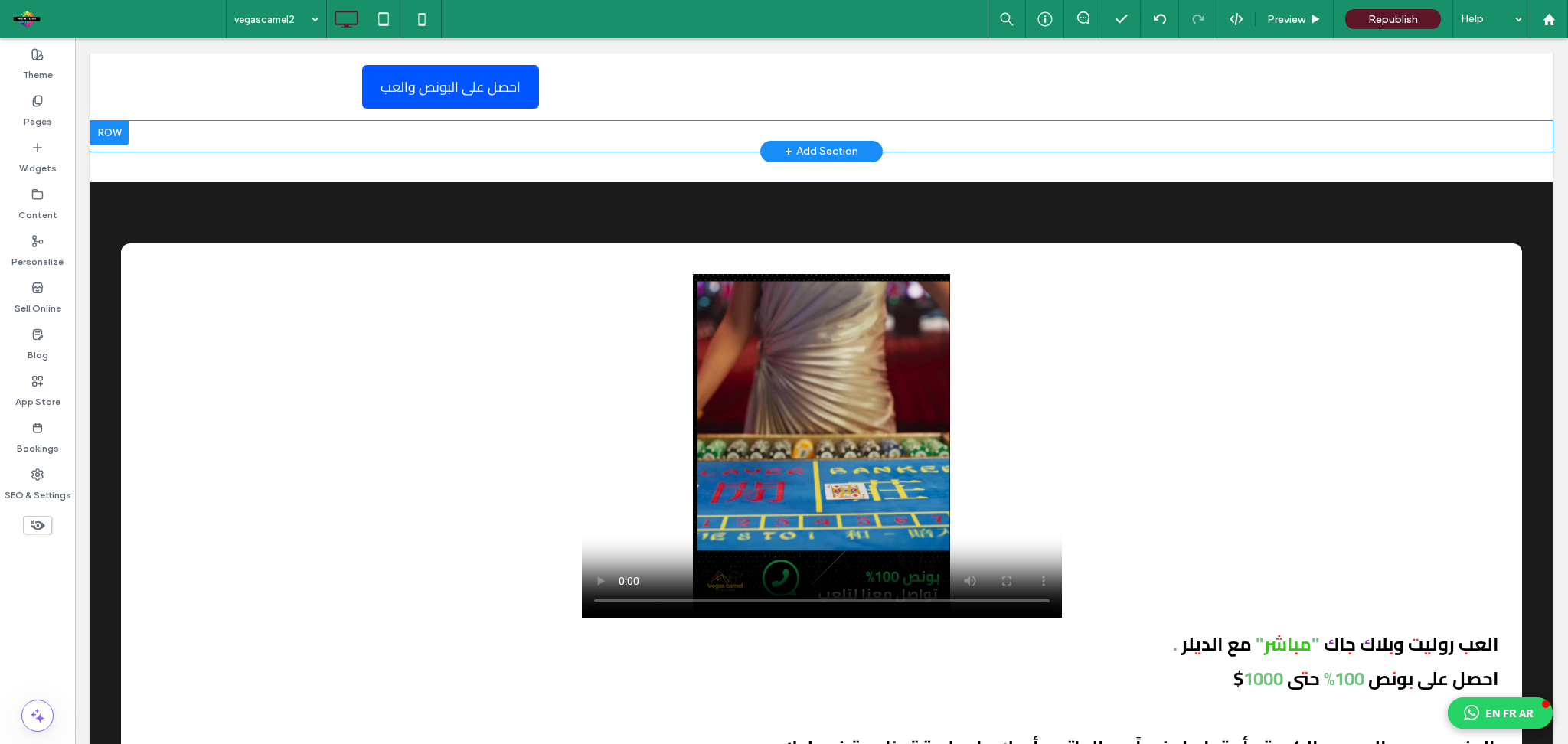
click at [119, 129] on div at bounding box center [109, 133] width 38 height 25
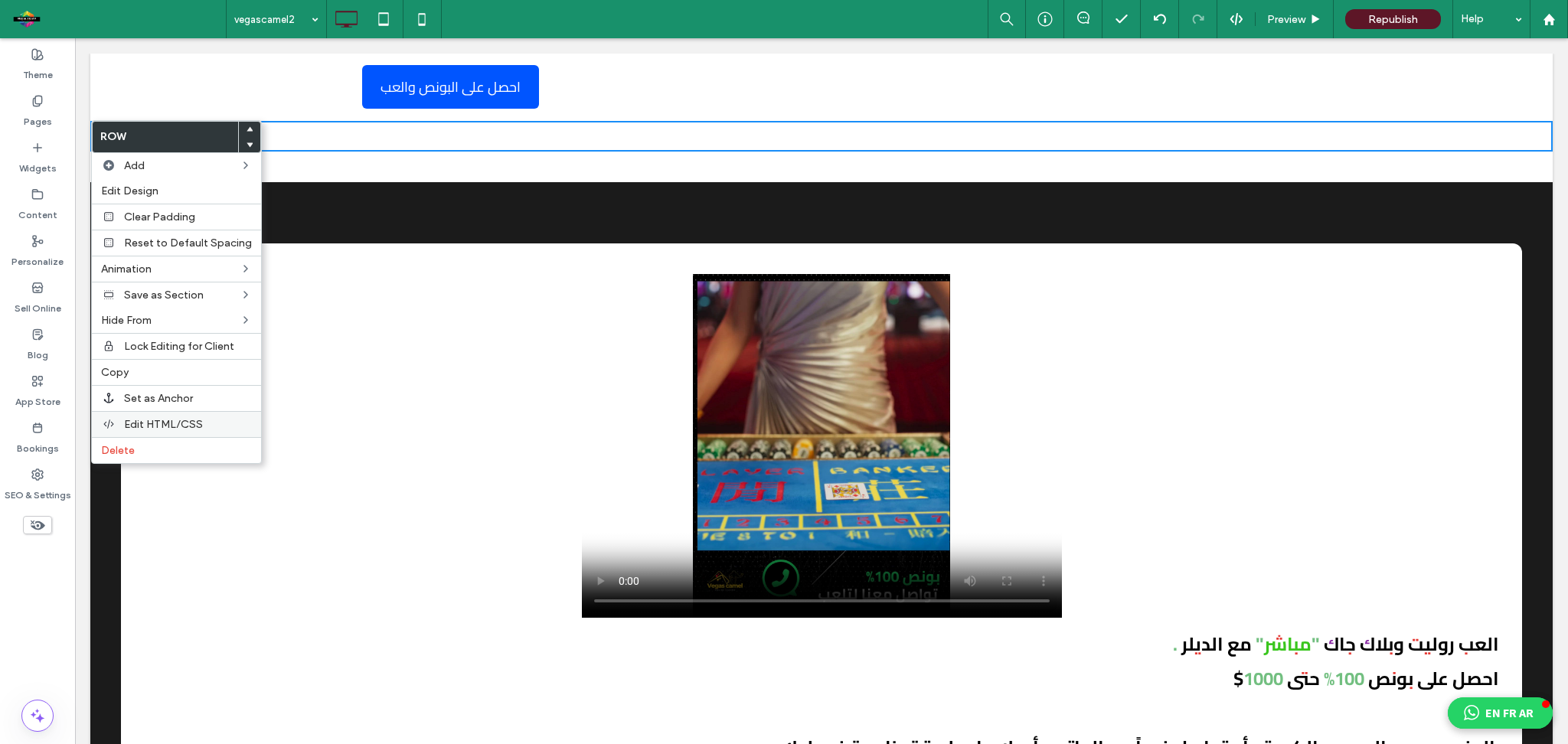
click at [147, 425] on span "Edit HTML/CSS" at bounding box center [163, 425] width 79 height 13
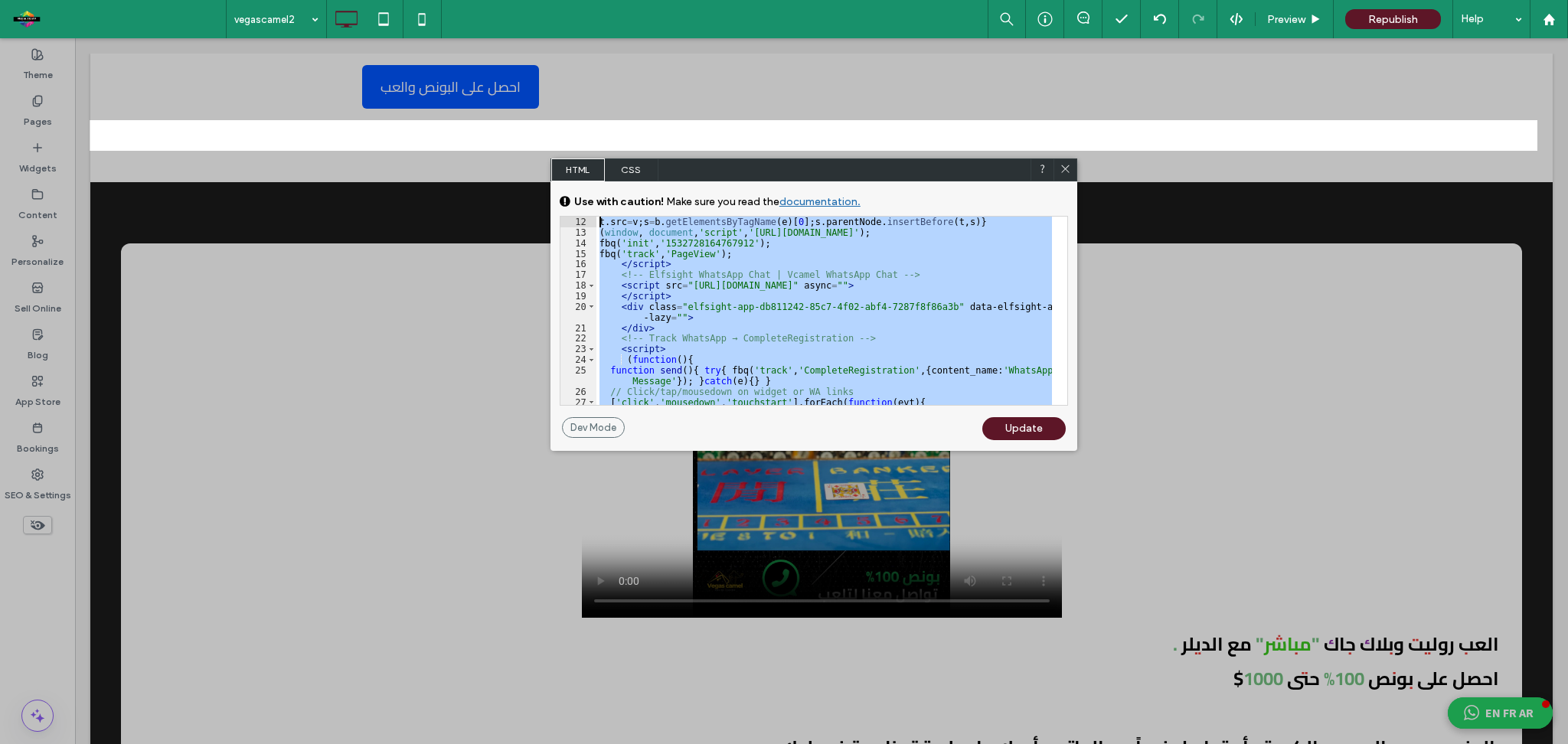
scroll to position [0, 0]
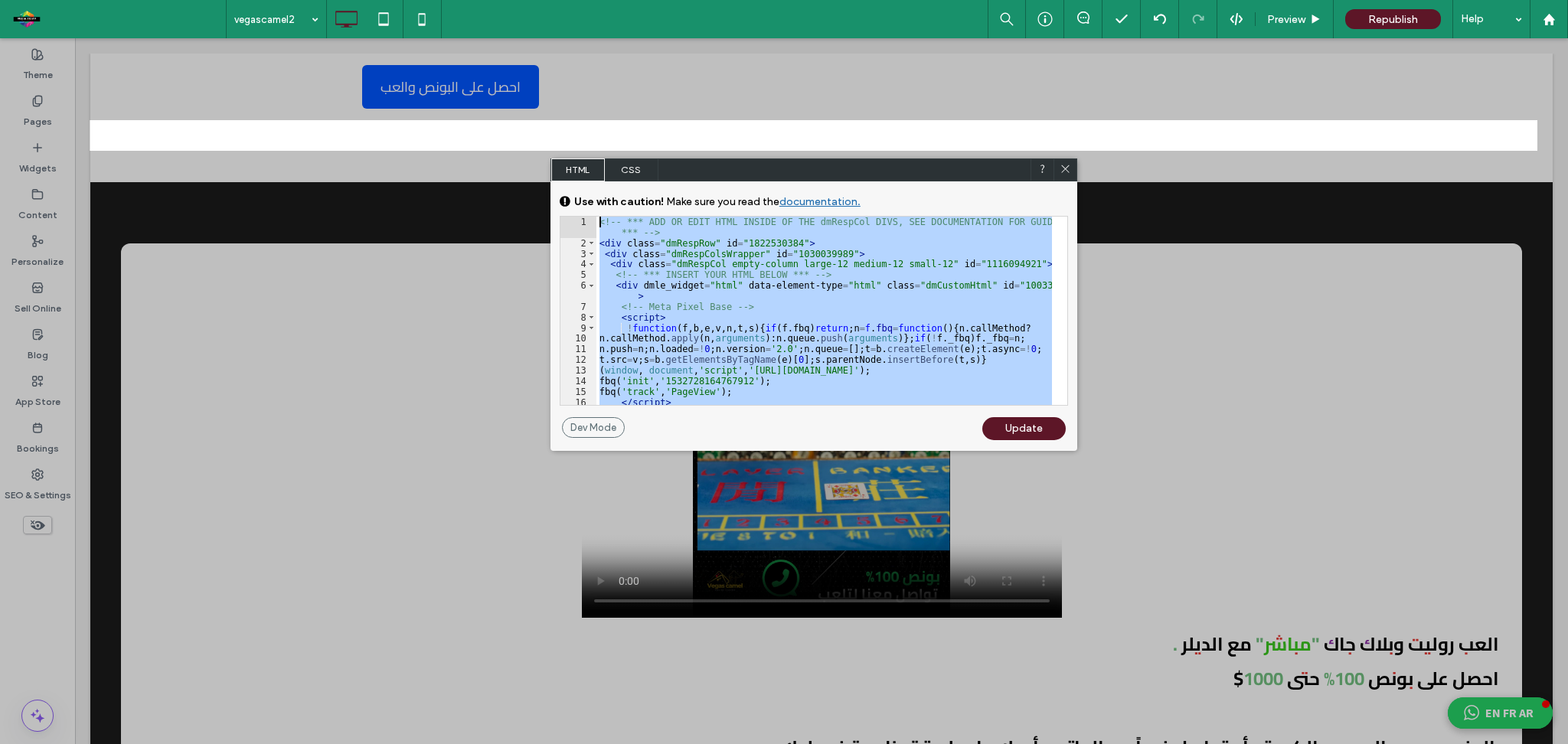
drag, startPoint x: 1011, startPoint y: 395, endPoint x: 531, endPoint y: 153, distance: 537.6
click at [531, 153] on body ".wqwq-1{fill:#231f20;} .cls-1q, .cls-2q { fill-rule: evenodd; } .cls-2q { fill:…" at bounding box center [784, 372] width 1568 height 744
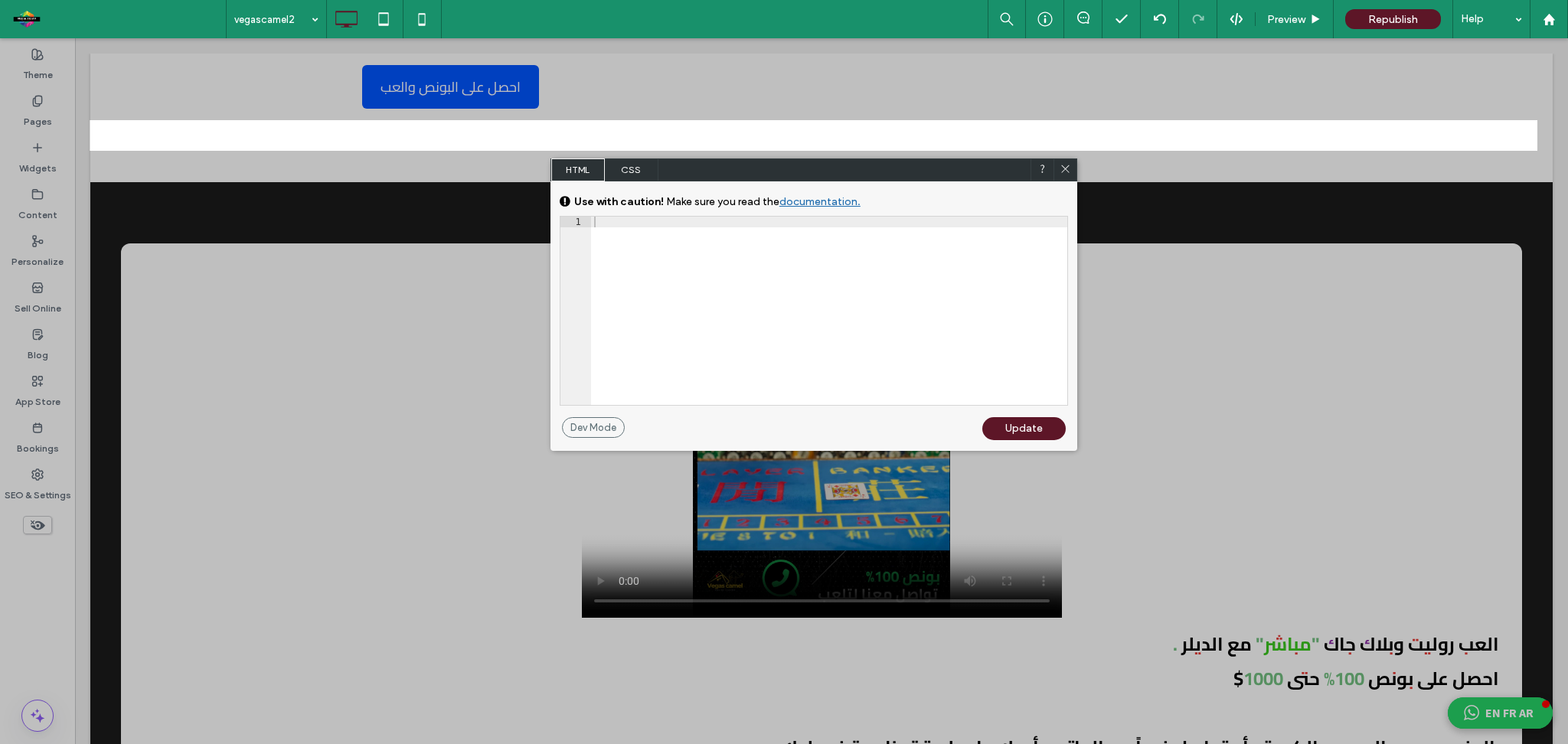
click at [1003, 424] on div "Update" at bounding box center [1024, 429] width 84 height 23
click at [1025, 439] on div "Update" at bounding box center [1024, 429] width 84 height 23
click at [1065, 170] on icon at bounding box center [1065, 168] width 11 height 11
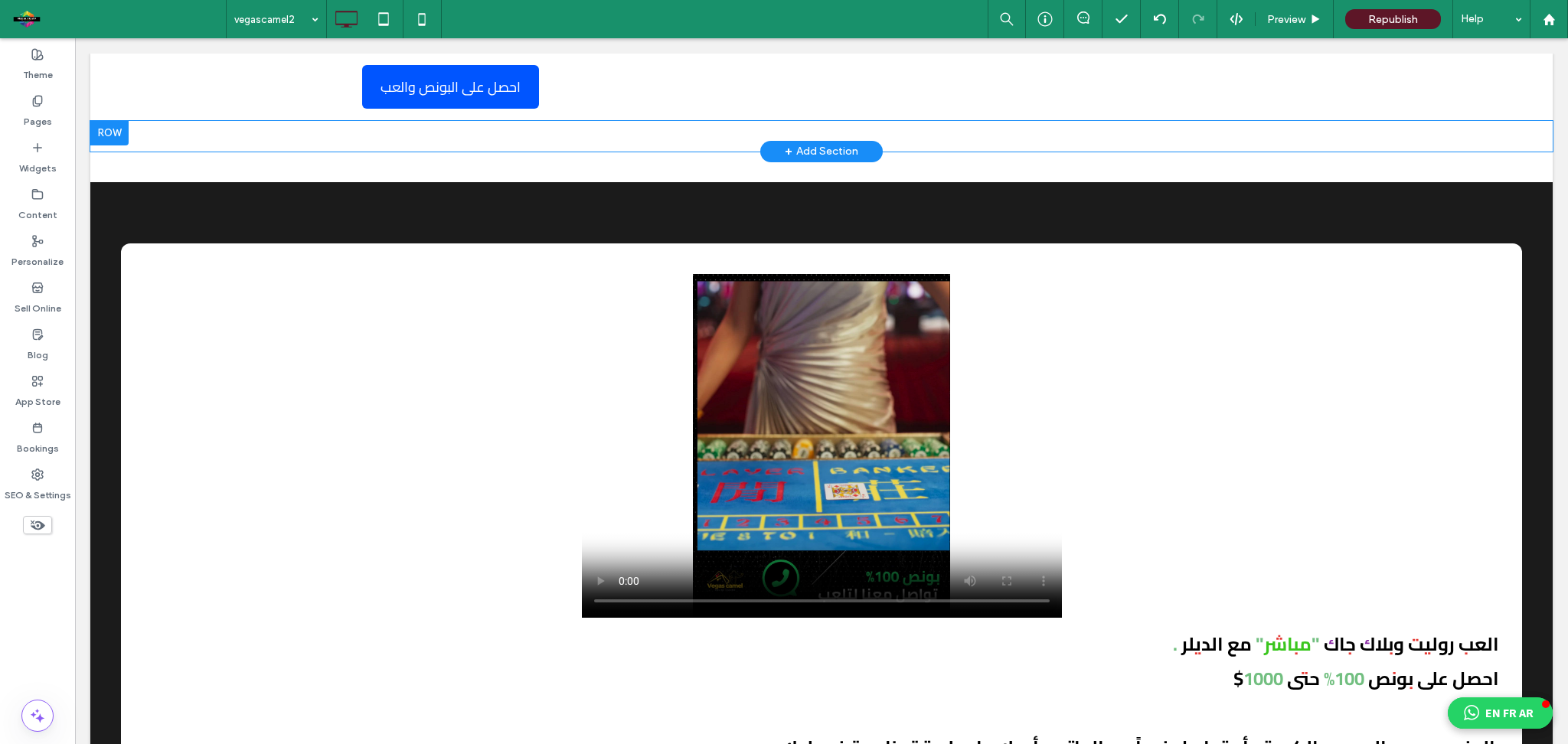
click at [109, 132] on div at bounding box center [109, 133] width 38 height 25
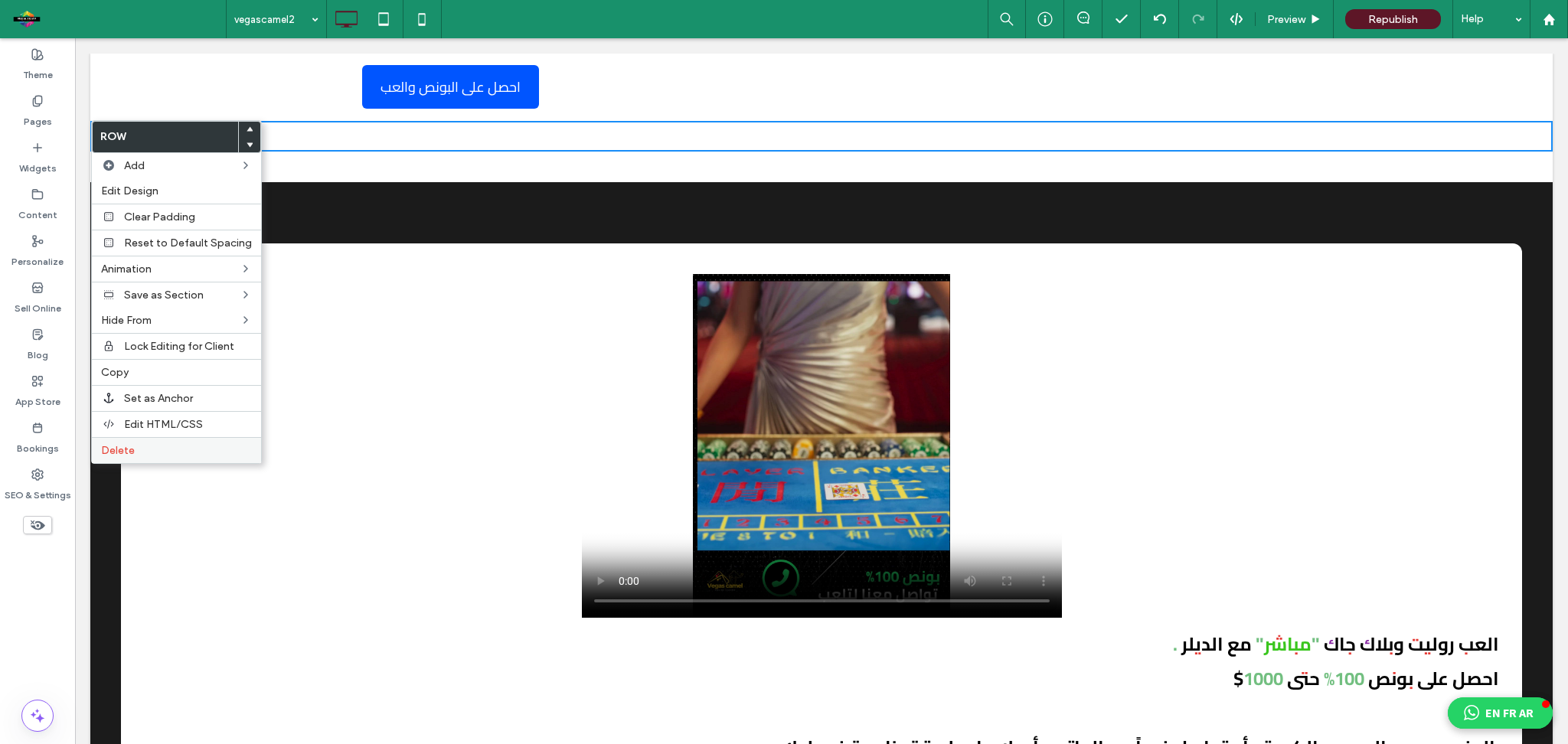
click at [172, 442] on div "Delete" at bounding box center [176, 450] width 169 height 26
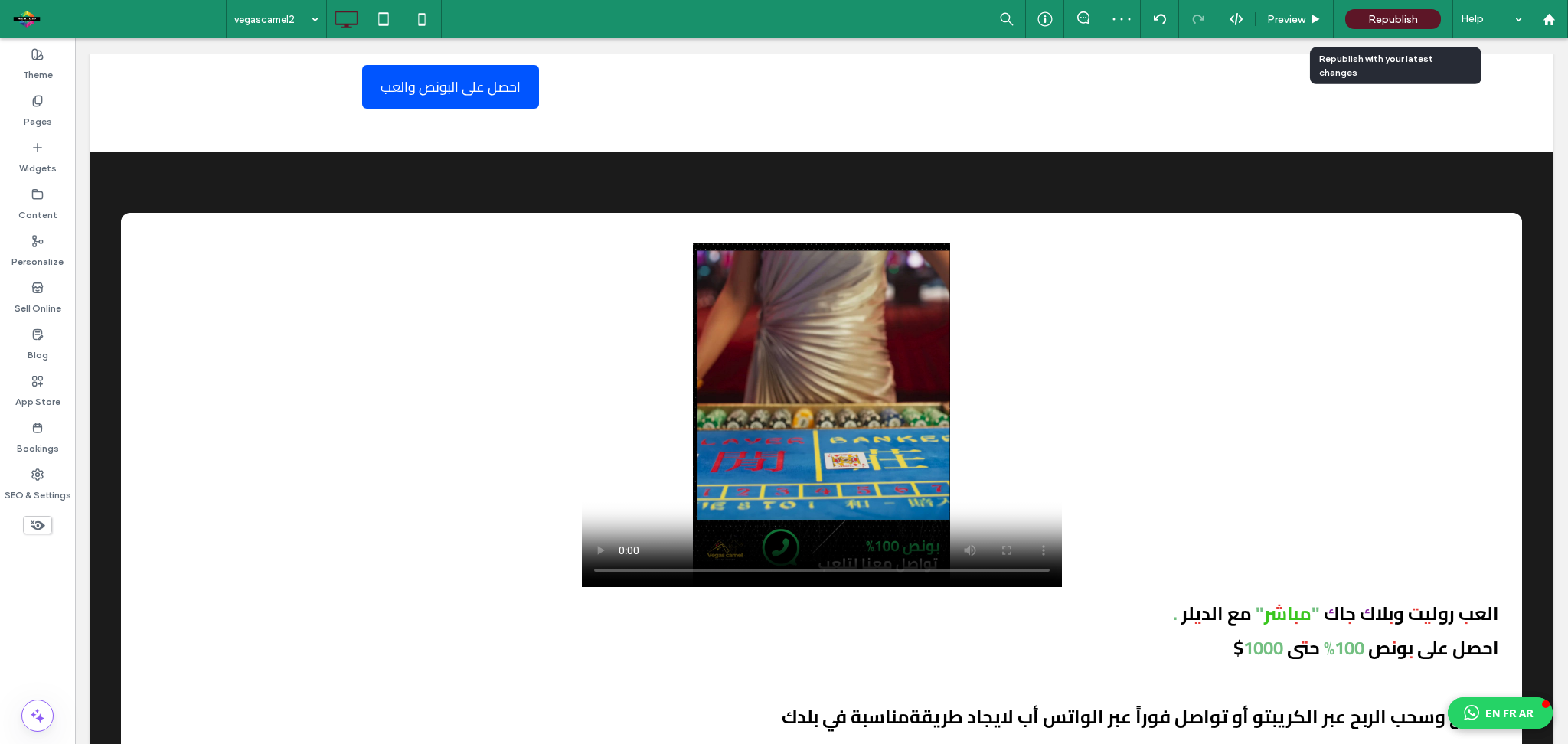
click at [1386, 13] on span "Republish" at bounding box center [1392, 19] width 49 height 13
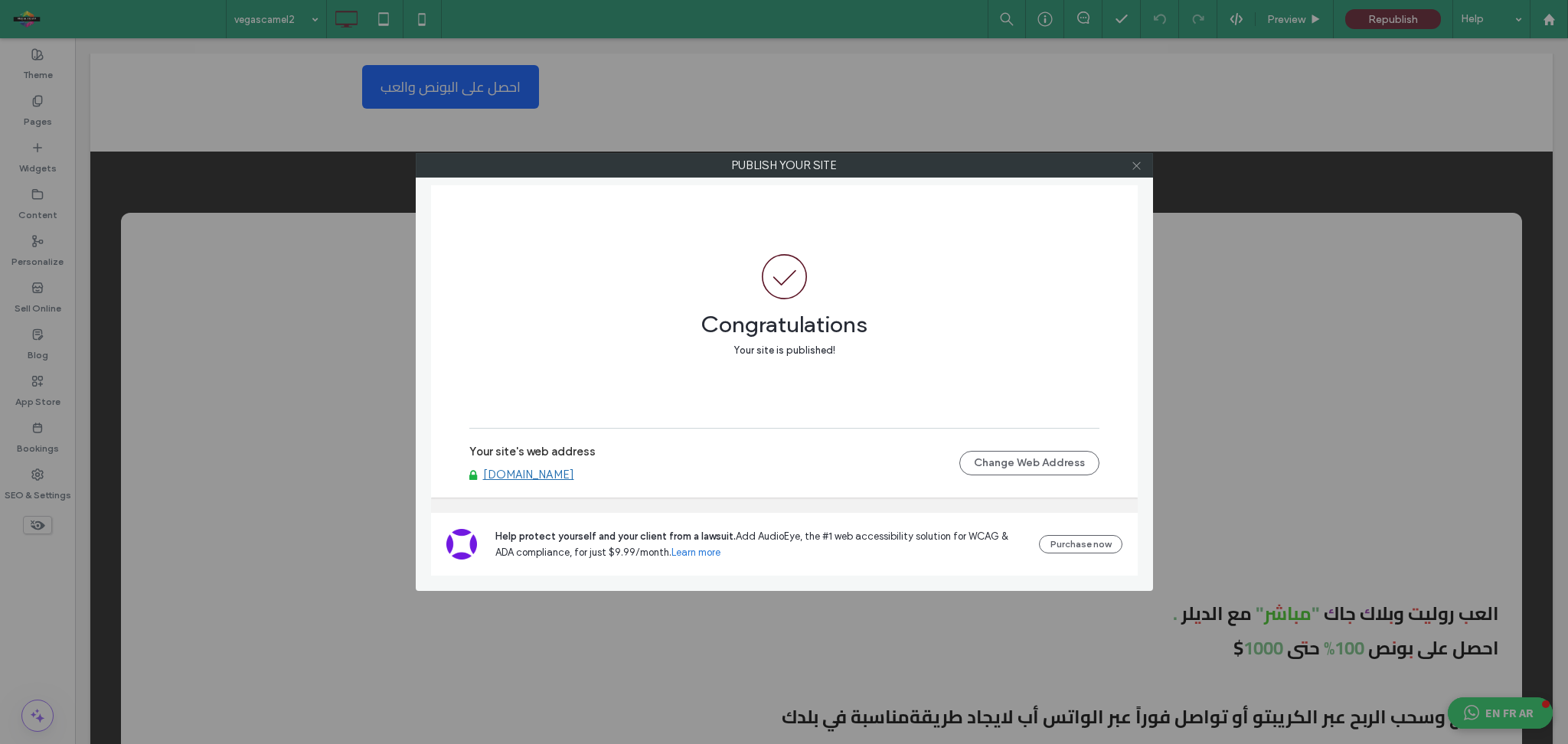
click at [1140, 165] on icon at bounding box center [1136, 165] width 11 height 11
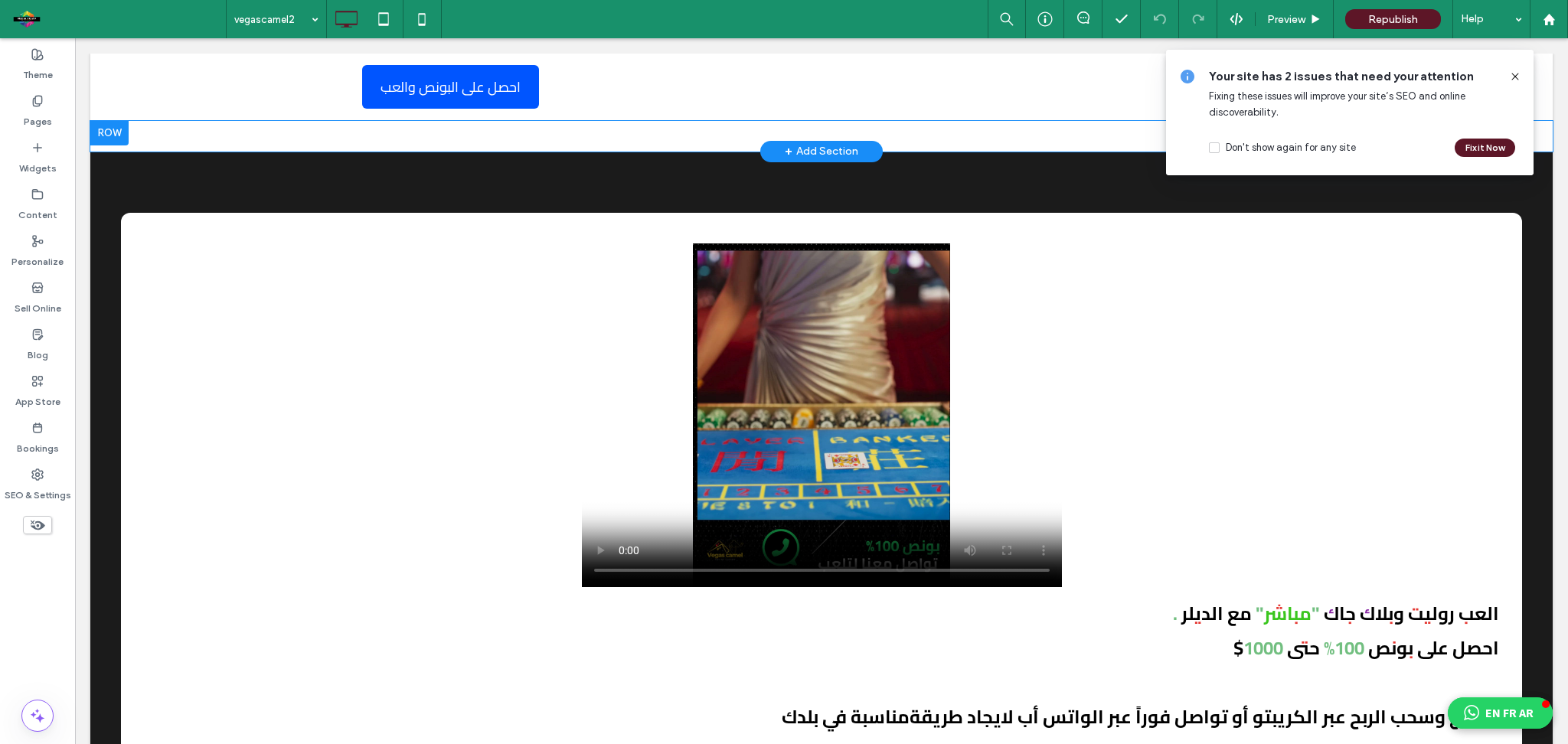
click at [249, 138] on div "Click To Paste Click To Paste Panel only seen by widget owner Edit widget Views…" at bounding box center [821, 137] width 1462 height 30
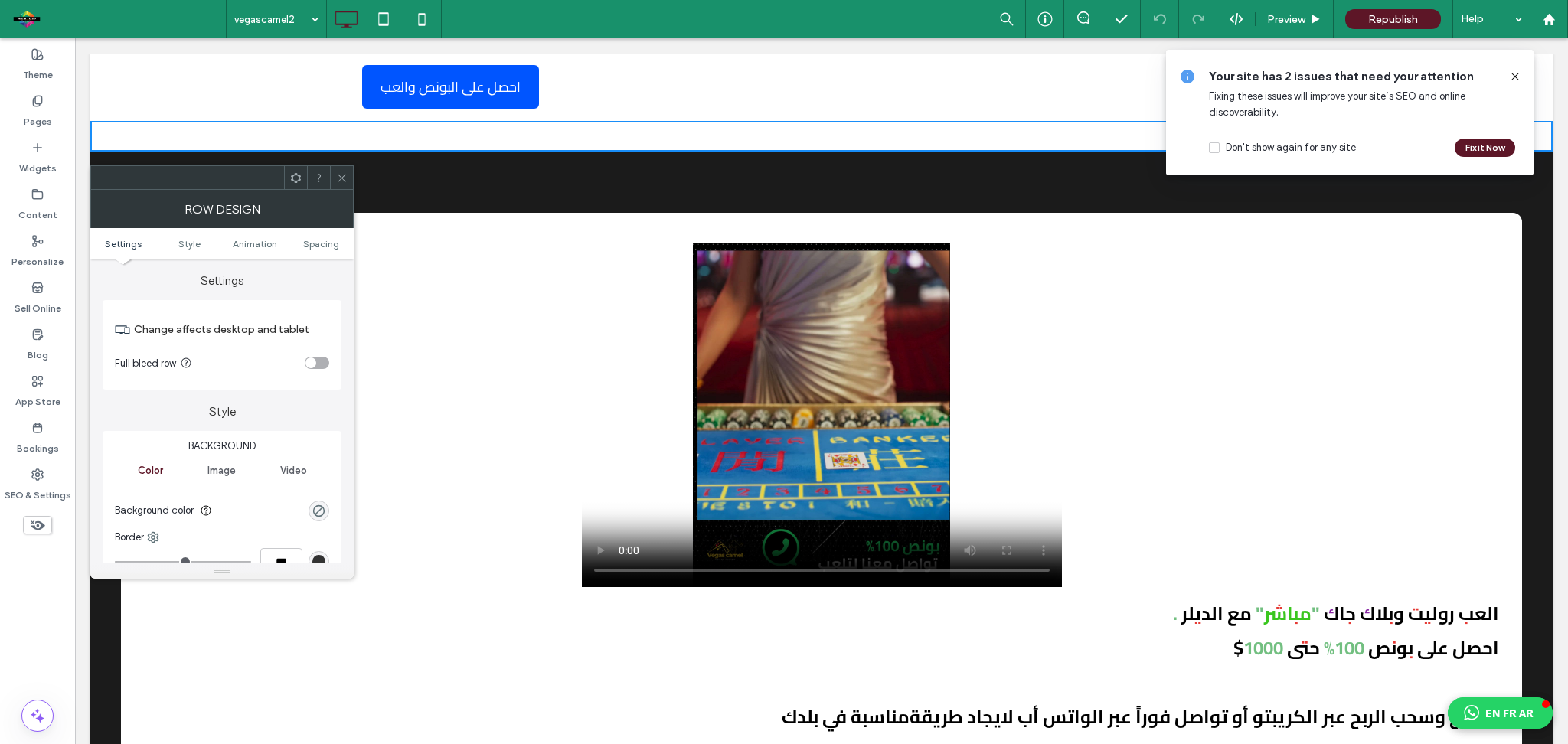
click at [340, 182] on icon at bounding box center [342, 178] width 11 height 11
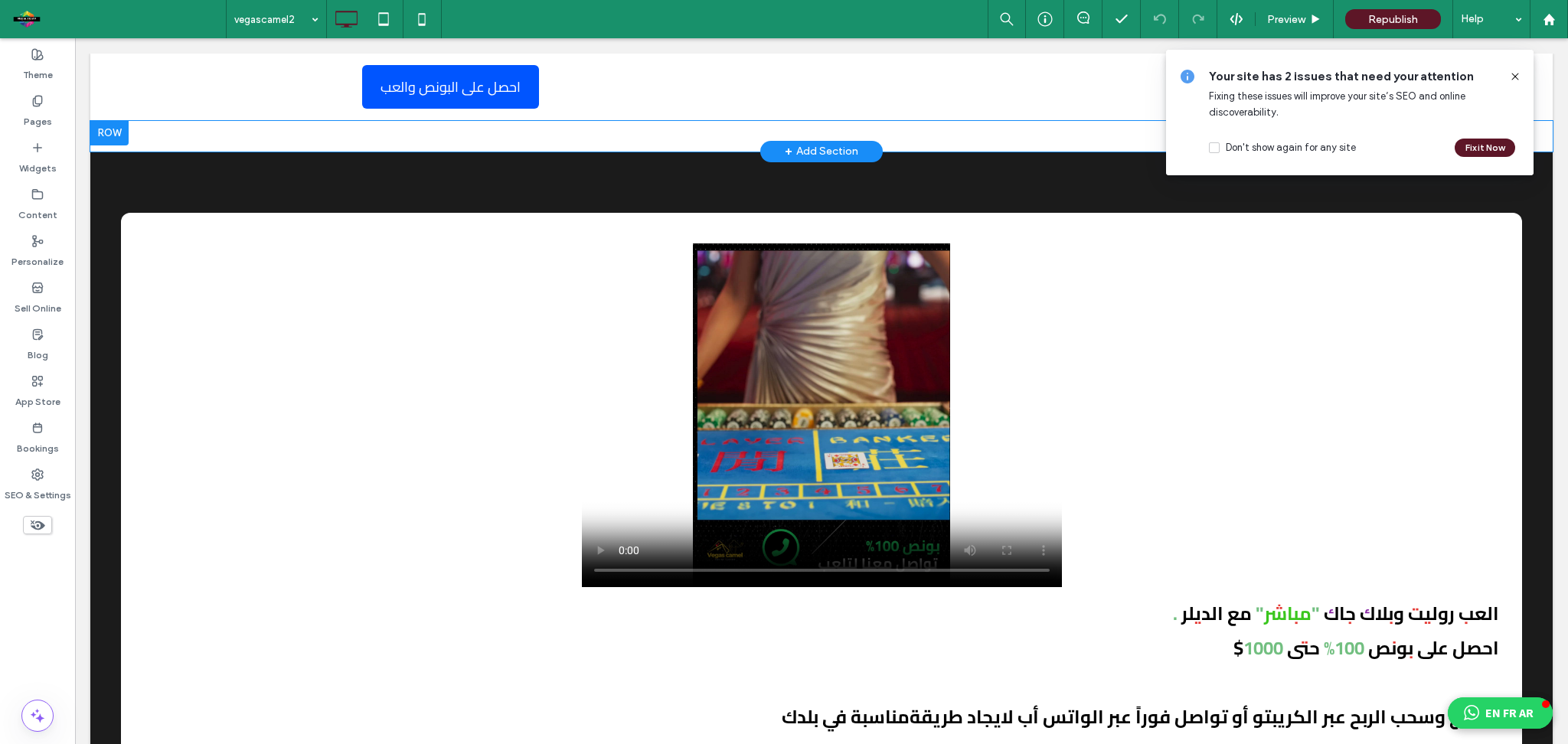
click at [105, 129] on div at bounding box center [109, 133] width 38 height 25
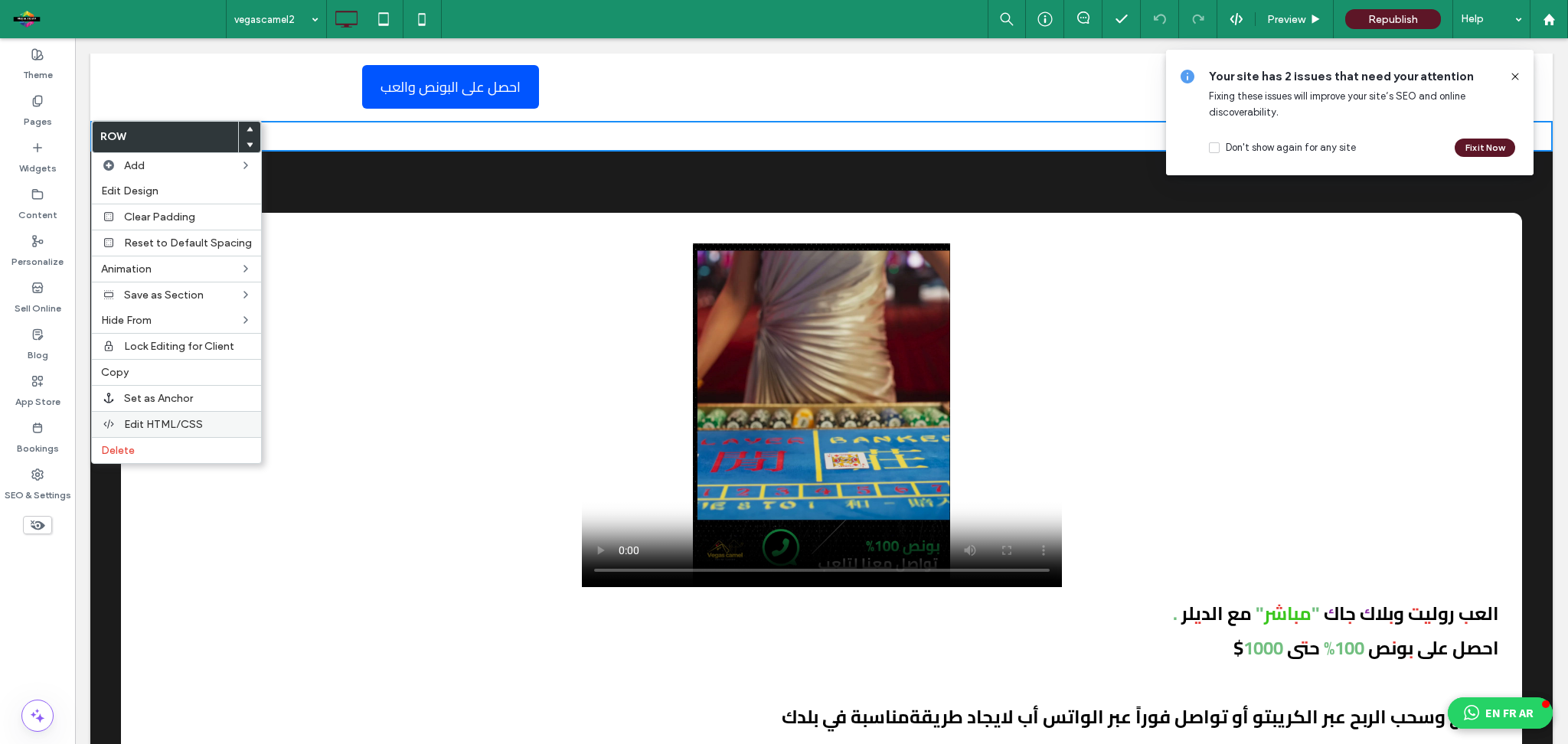
click at [190, 423] on span "Edit HTML/CSS" at bounding box center [163, 425] width 79 height 13
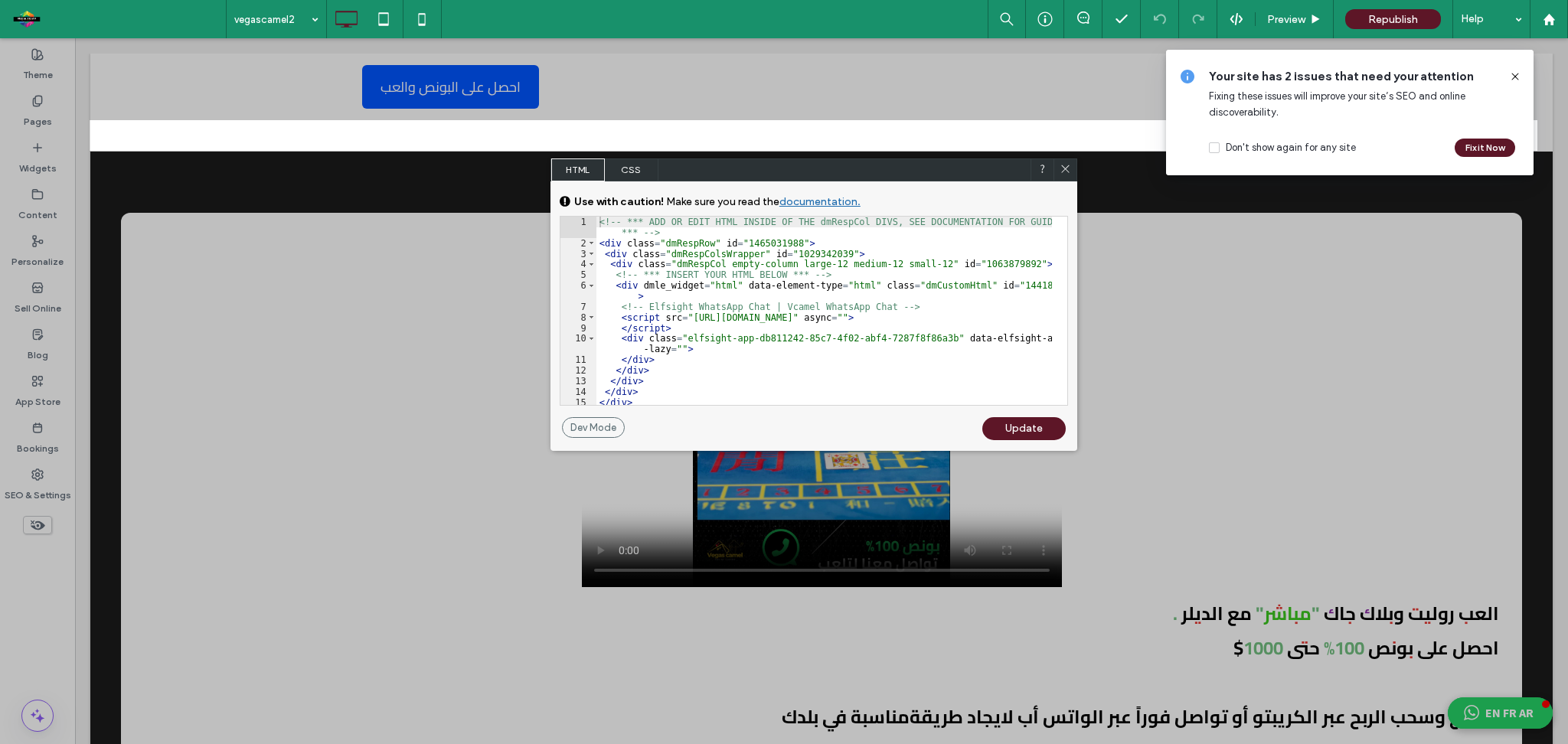
scroll to position [13, 0]
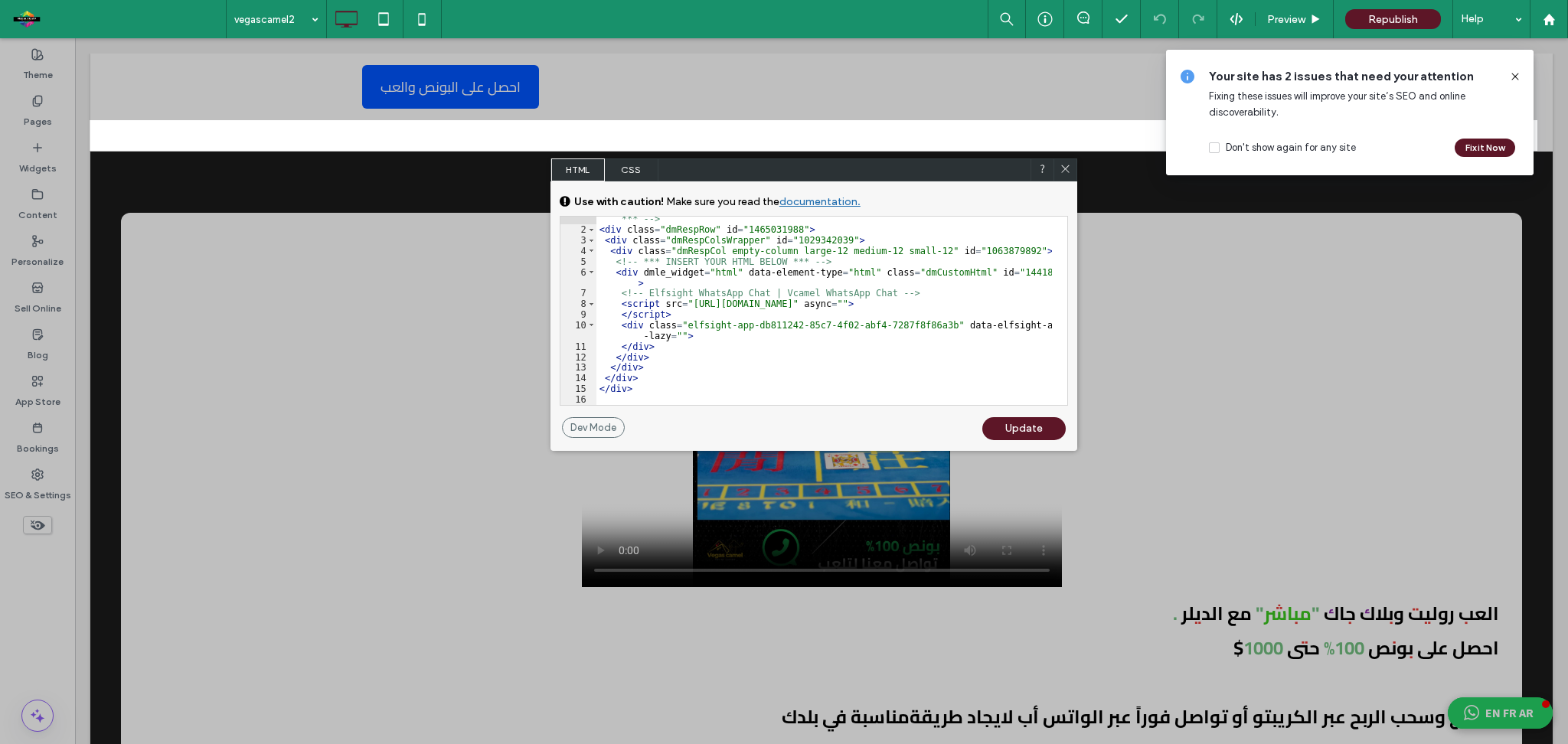
click at [1062, 172] on icon at bounding box center [1065, 168] width 11 height 11
